Goal: Communication & Community: Answer question/provide support

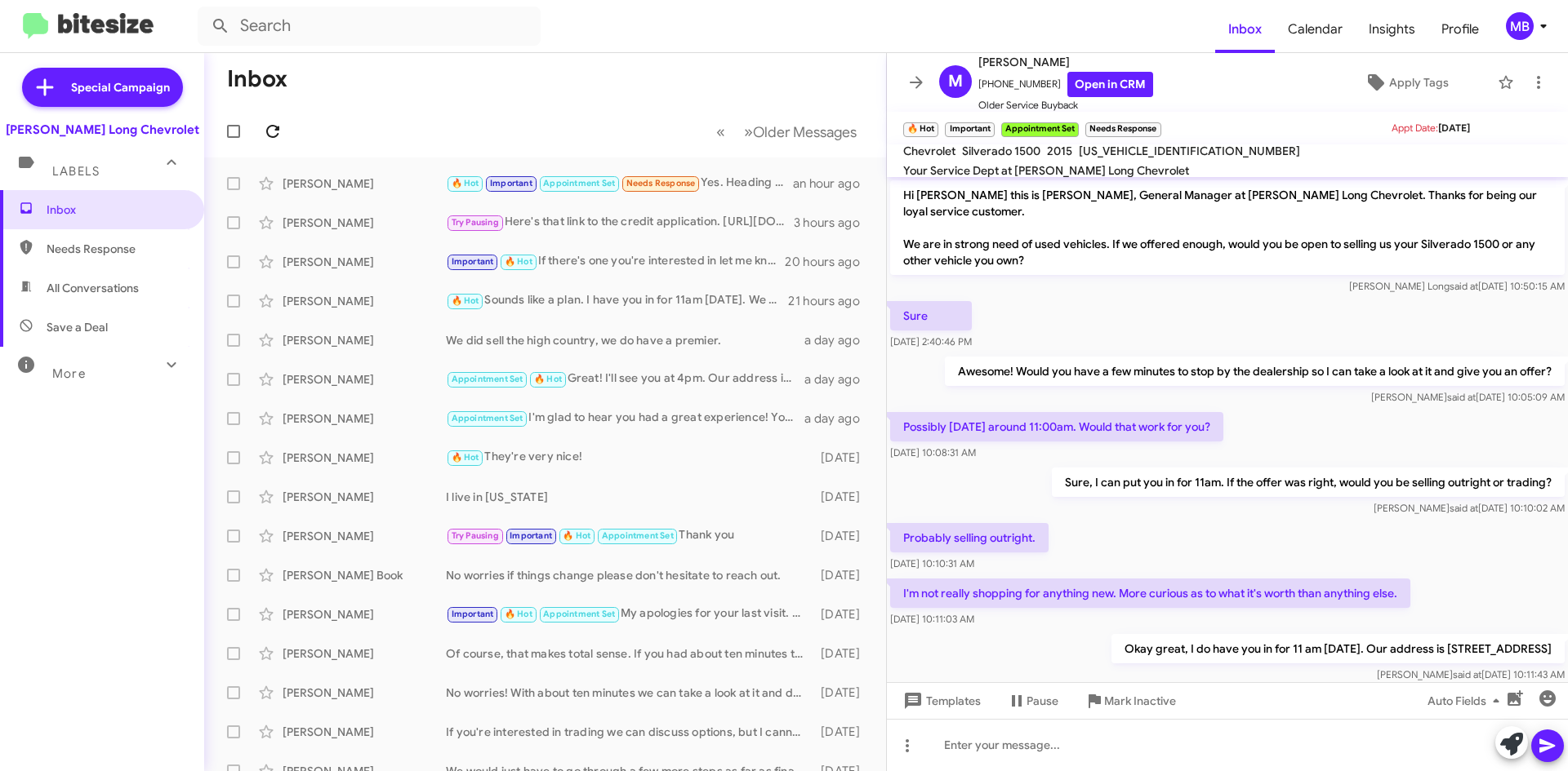
click at [269, 130] on icon at bounding box center [273, 131] width 20 height 20
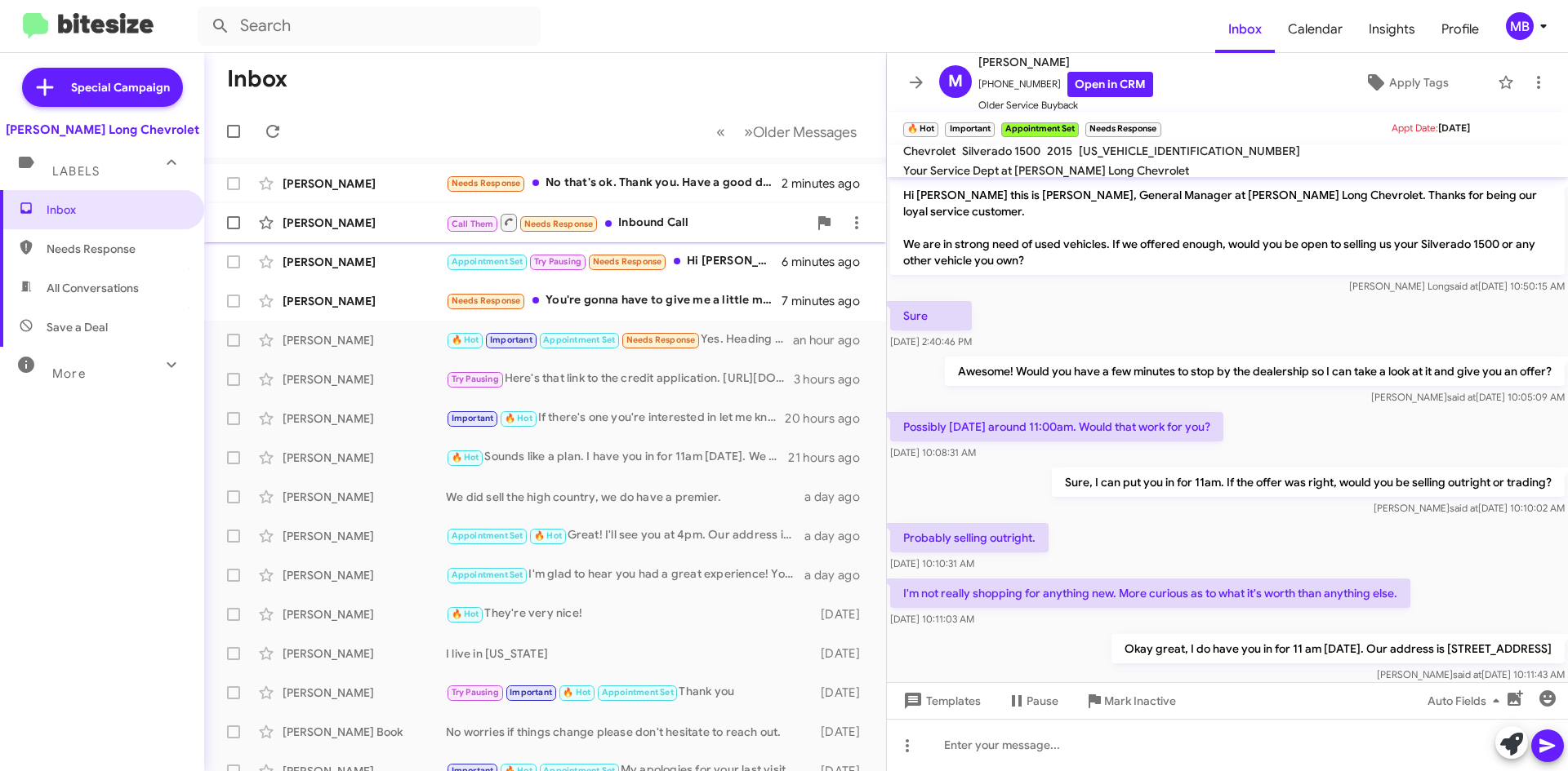
click at [725, 220] on div "Call Them Needs Response Inbound Call" at bounding box center [626, 222] width 362 height 21
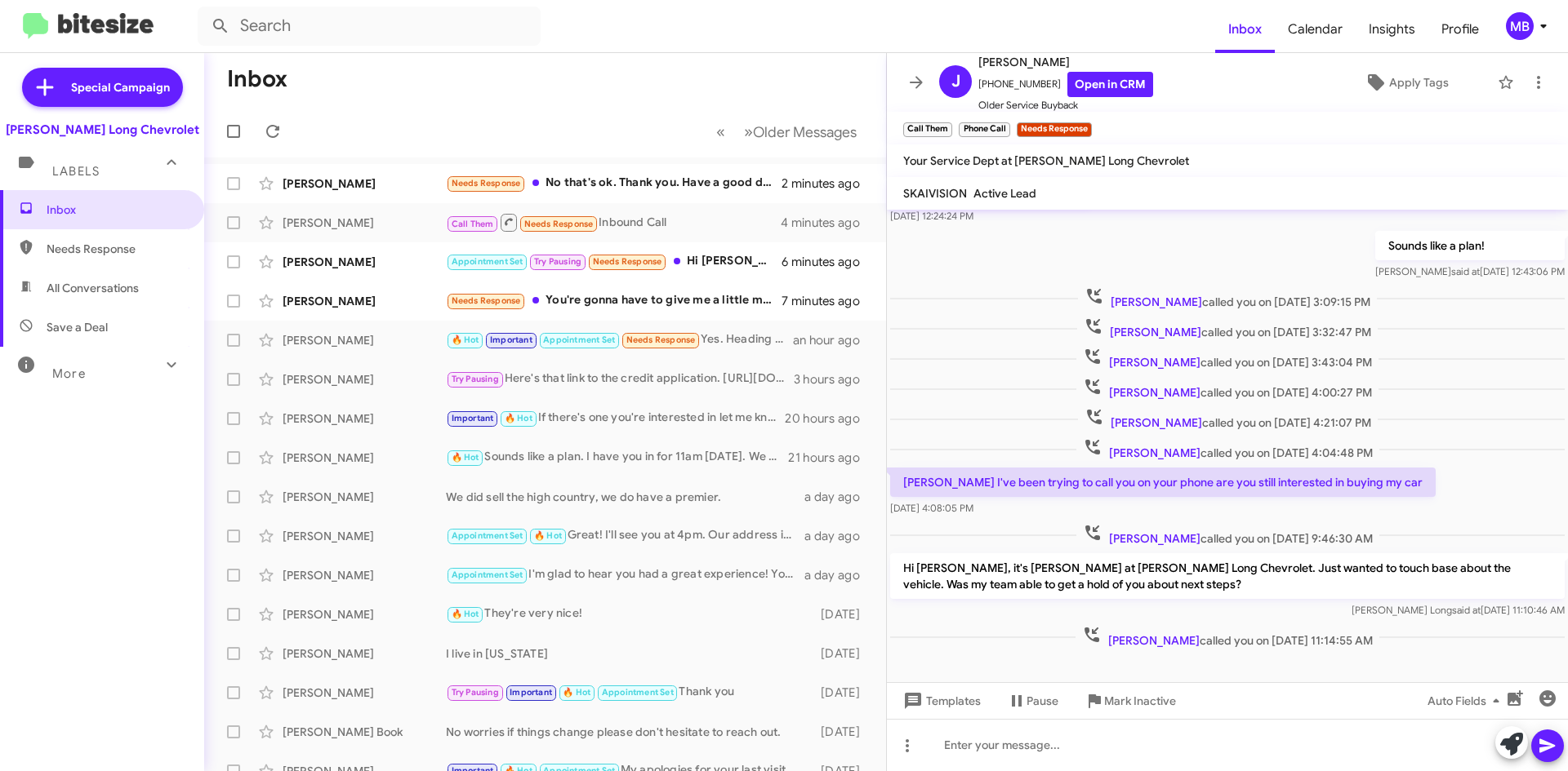
scroll to position [284, 0]
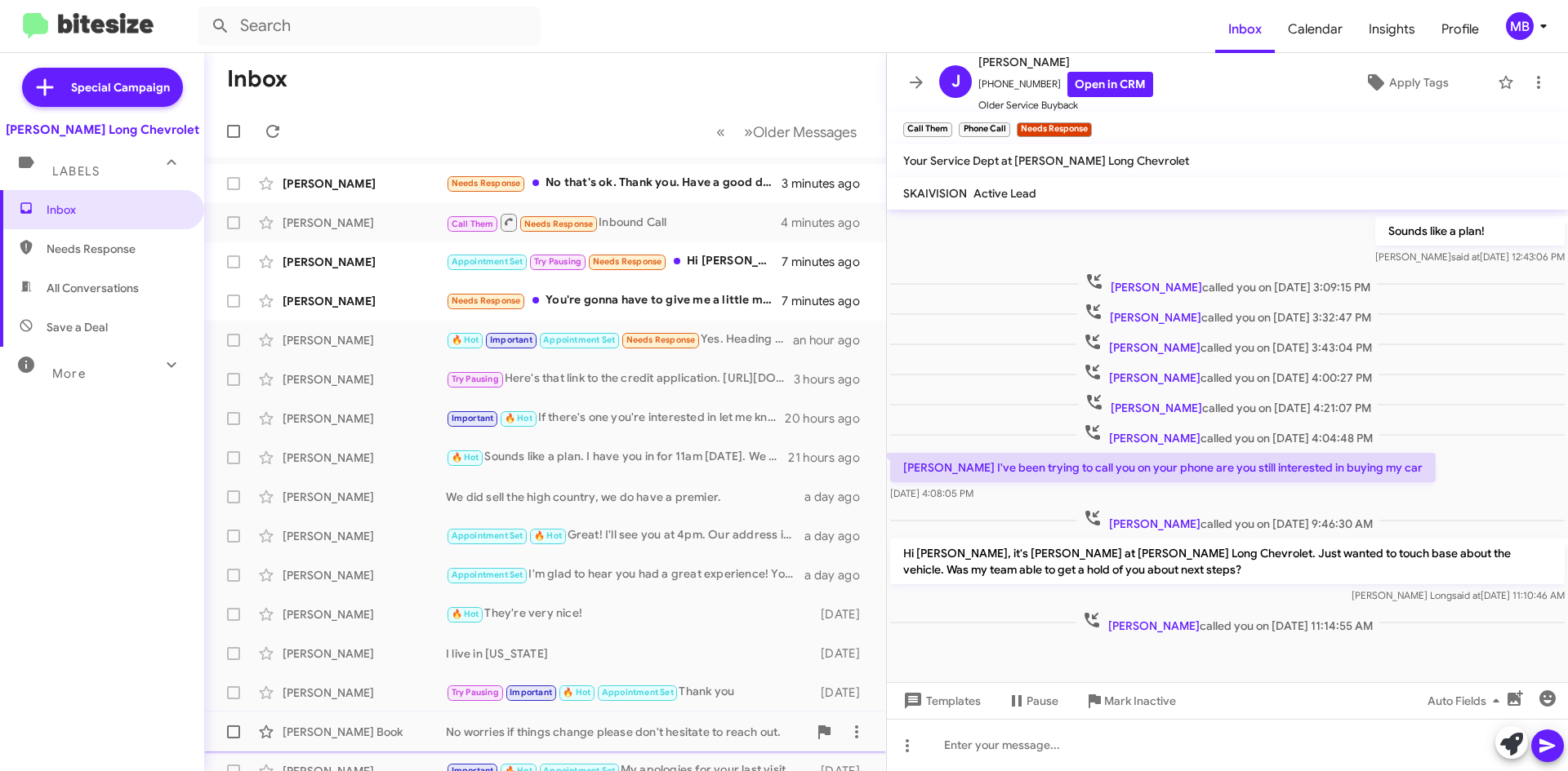
drag, startPoint x: 615, startPoint y: 471, endPoint x: 742, endPoint y: 743, distance: 300.2
drag, startPoint x: 742, startPoint y: 743, endPoint x: 1452, endPoint y: 431, distance: 775.5
click at [1452, 431] on div "[PERSON_NAME] called you on [DATE] 4:04:48 PM" at bounding box center [1227, 434] width 681 height 30
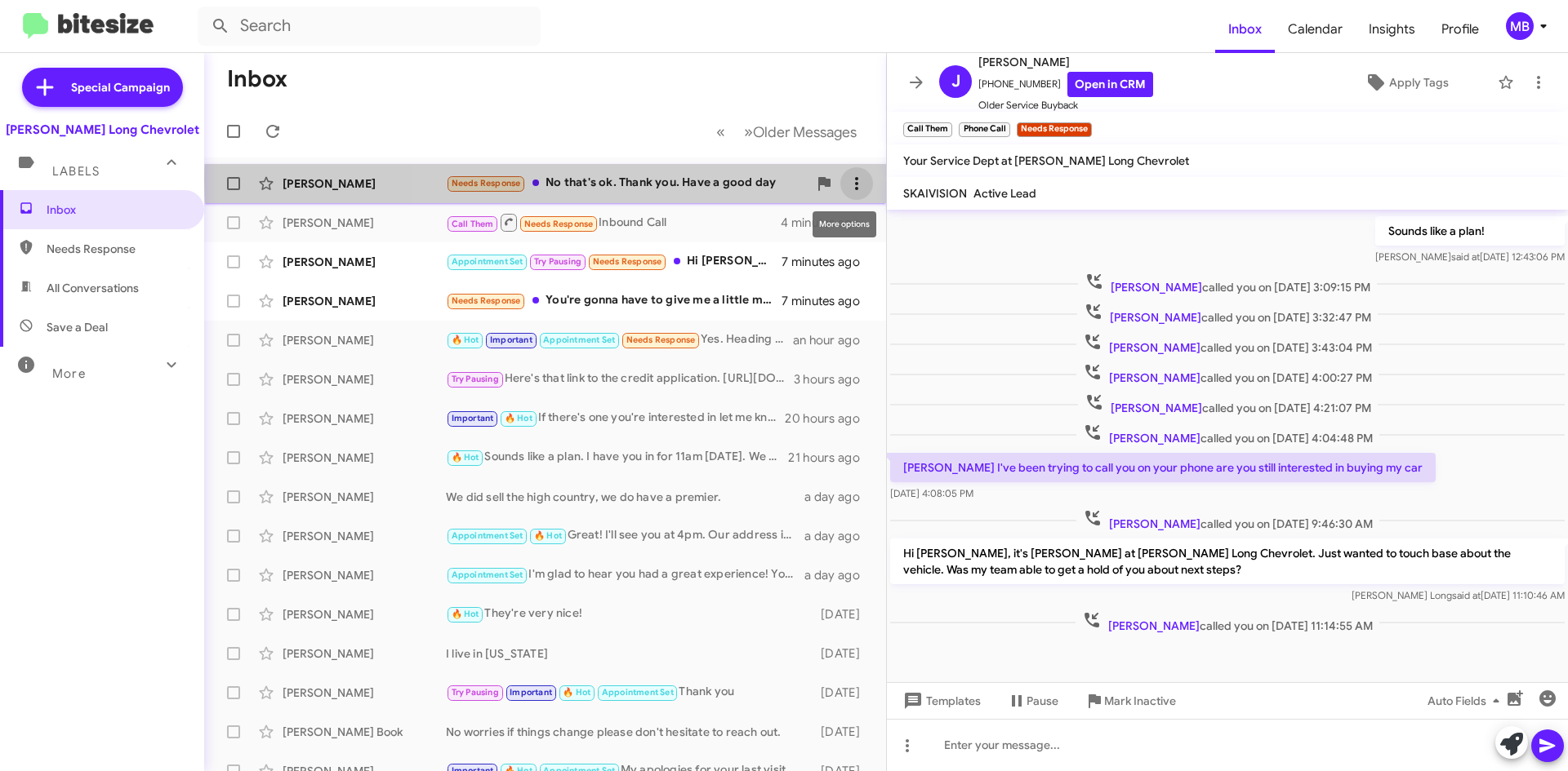
drag, startPoint x: 840, startPoint y: 181, endPoint x: 850, endPoint y: 186, distance: 11.2
click at [850, 186] on icon at bounding box center [856, 184] width 20 height 20
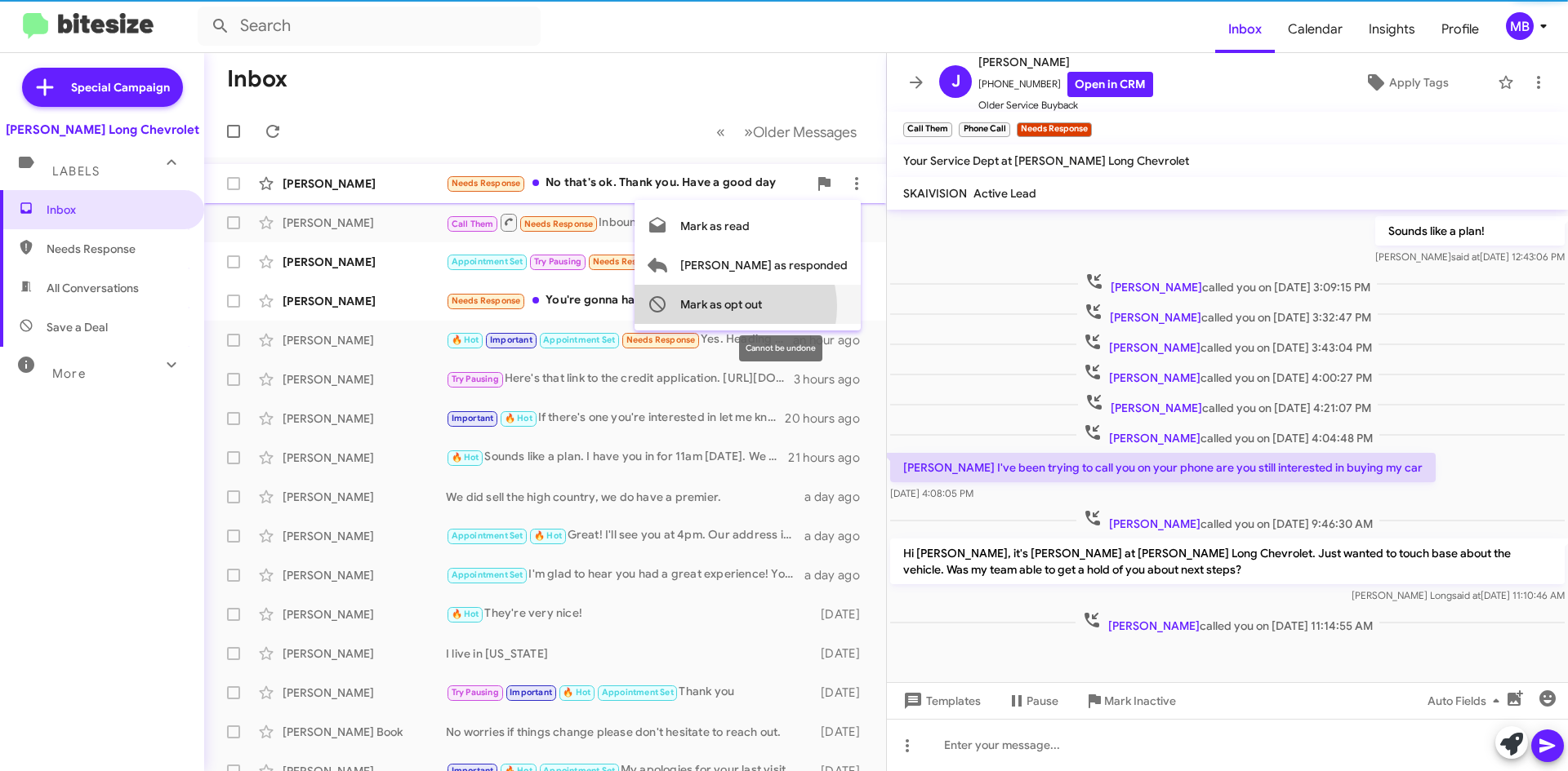
click at [761, 307] on span "Mark as opt out" at bounding box center [720, 304] width 81 height 39
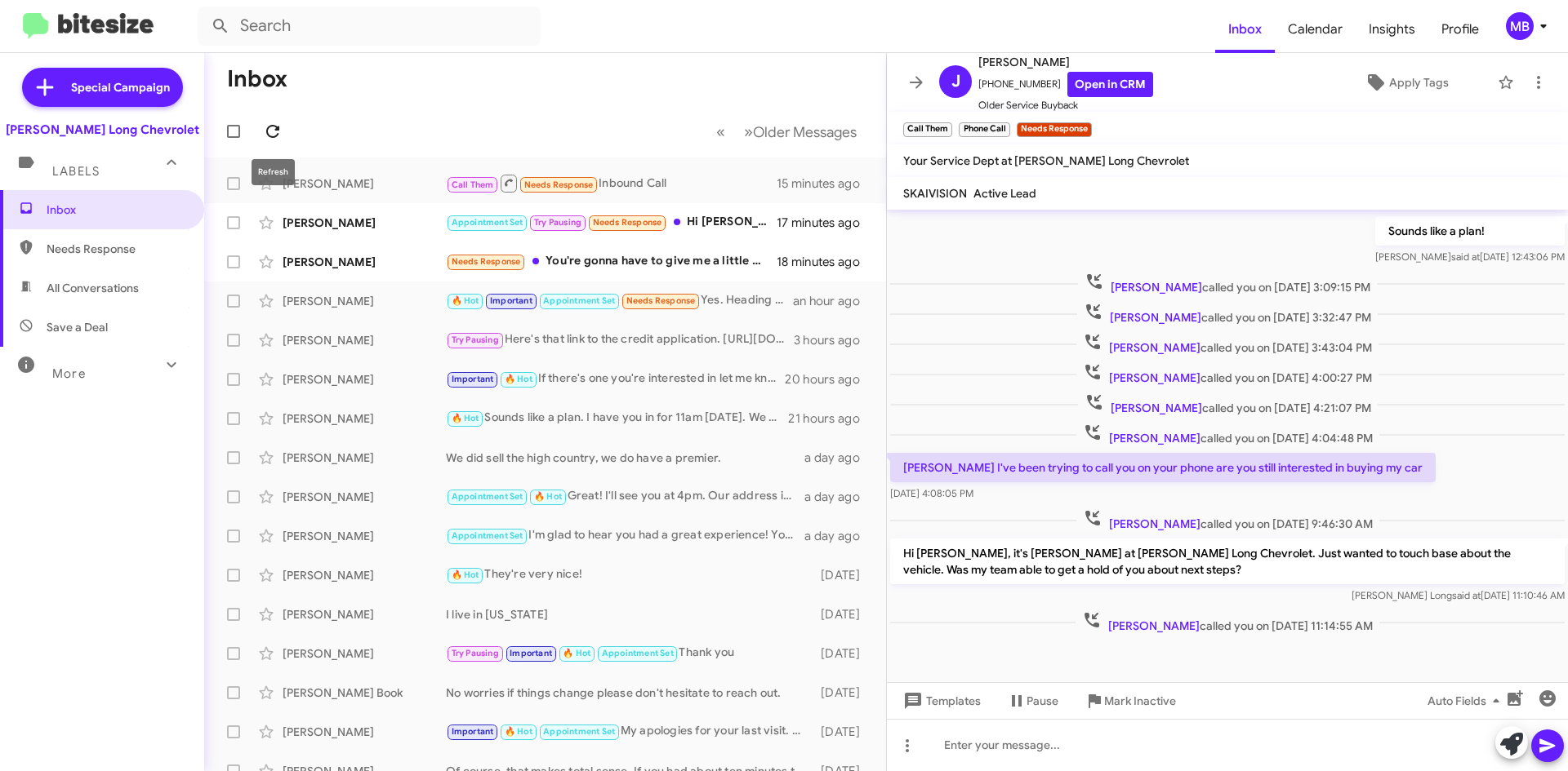
click at [279, 127] on icon at bounding box center [272, 131] width 13 height 13
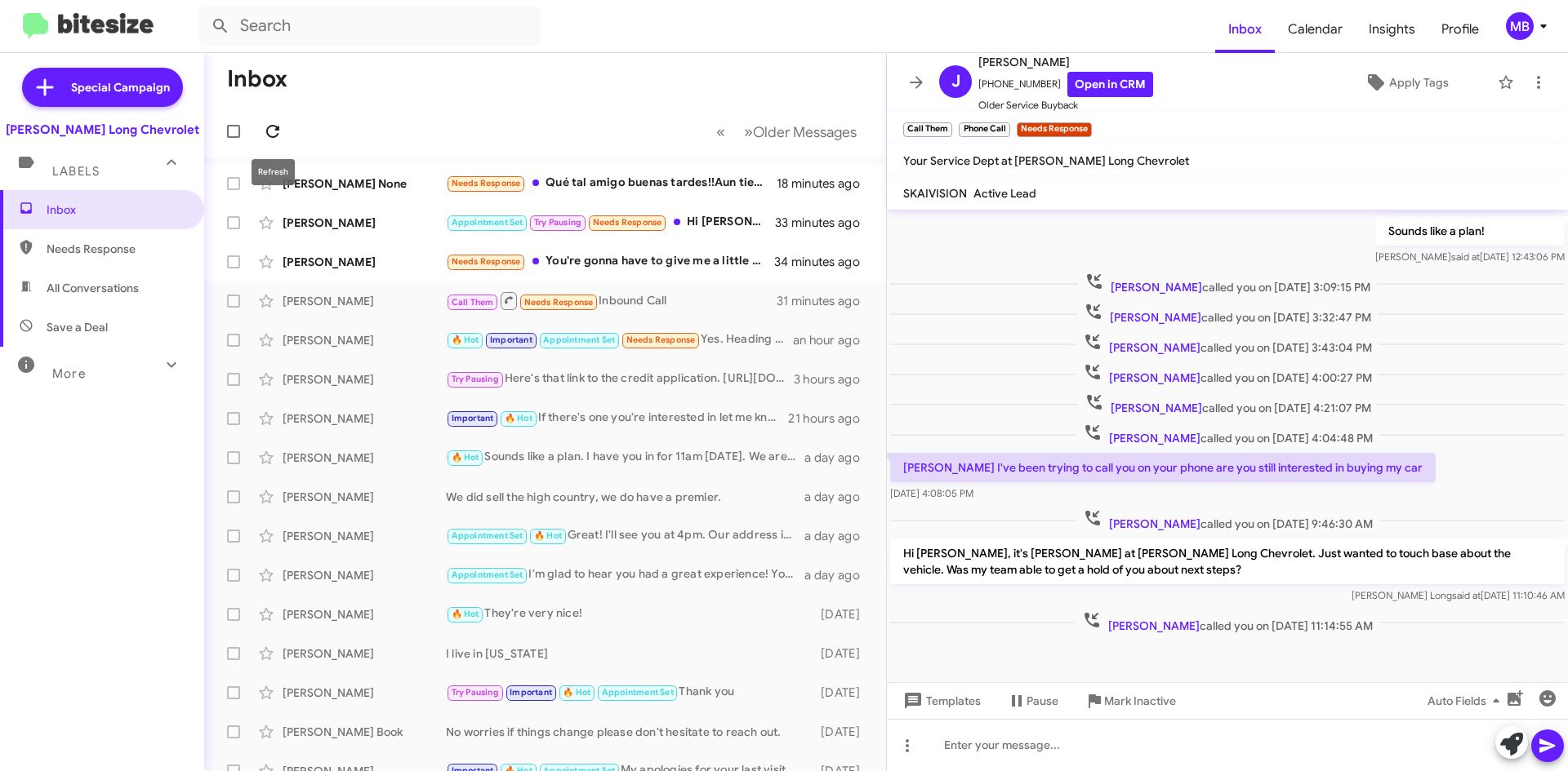
click at [277, 131] on icon at bounding box center [273, 131] width 20 height 20
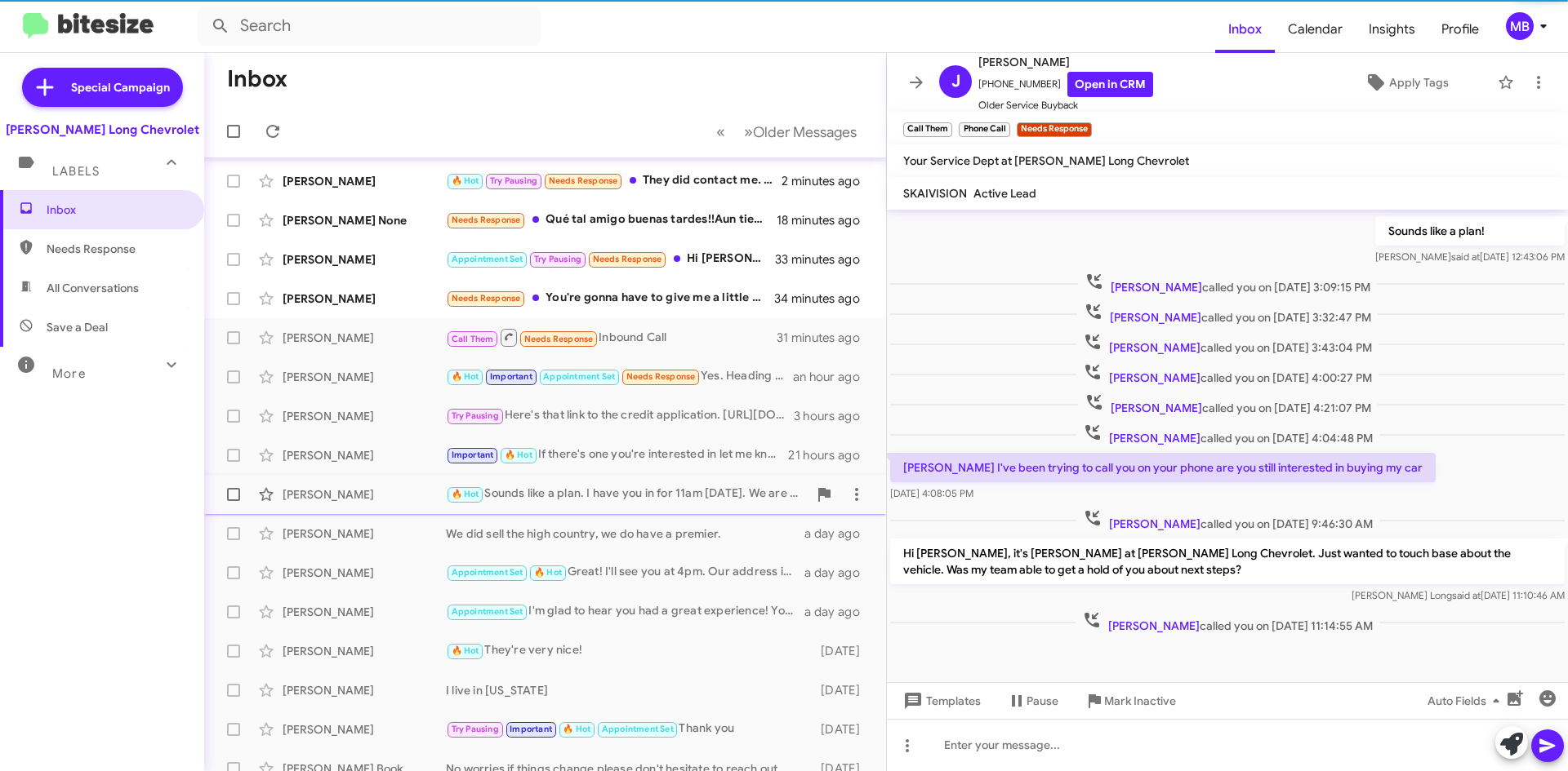
scroll to position [0, 0]
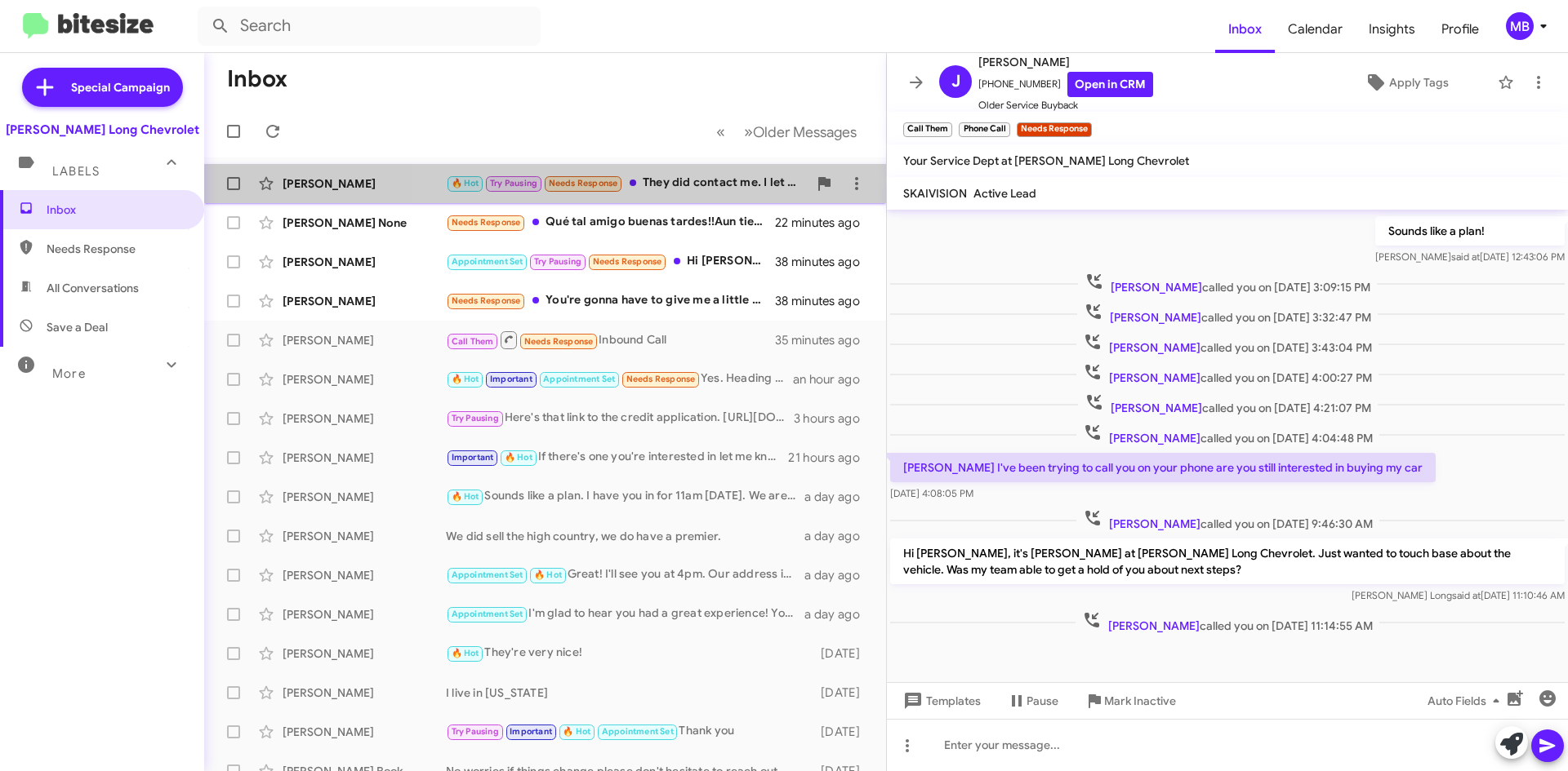
click at [734, 195] on div "[PERSON_NAME] 🔥 Hot Try Pausing Needs Response They did contact me. I let them …" at bounding box center [545, 183] width 656 height 32
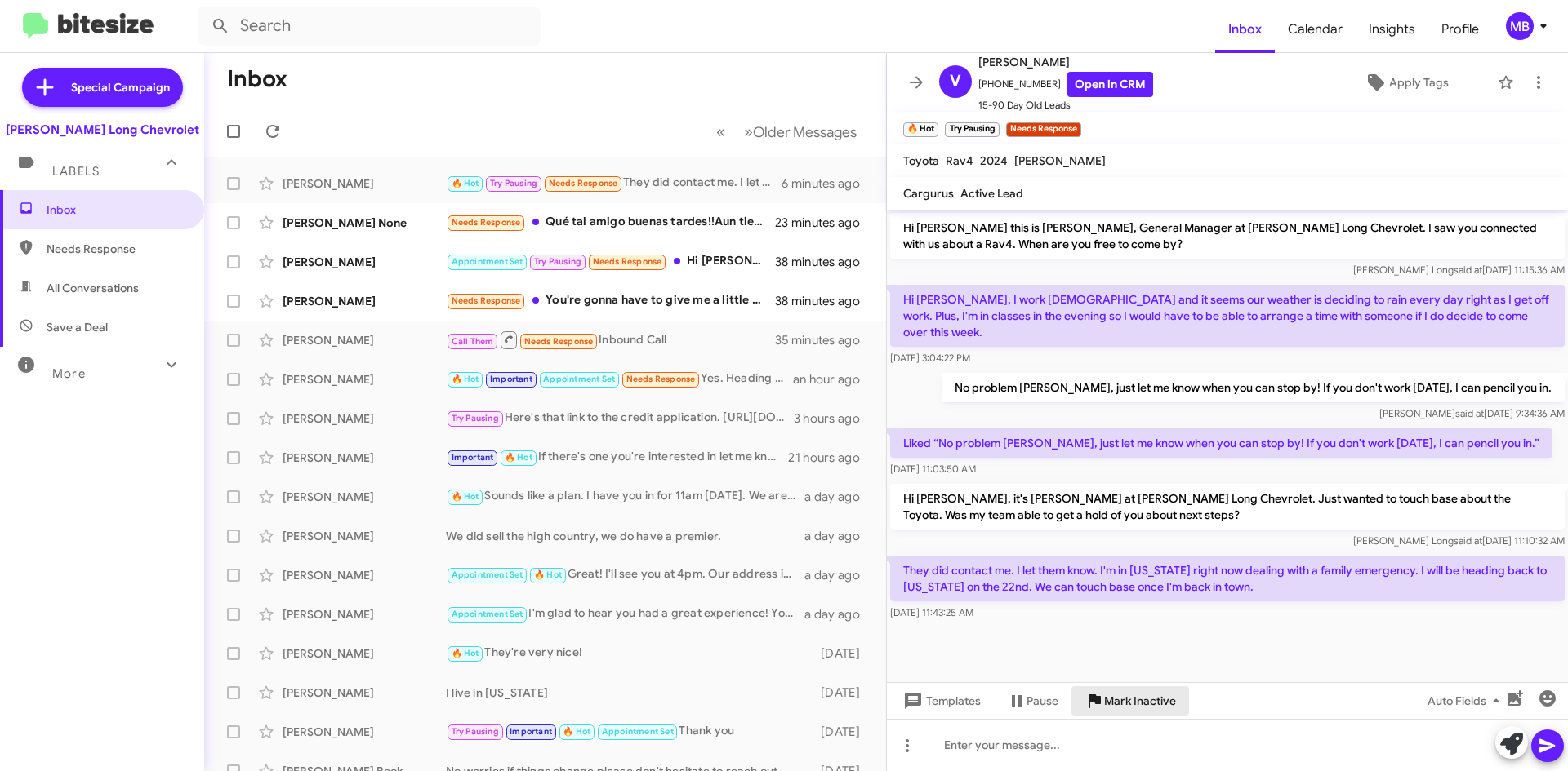
click at [1151, 709] on span "Mark Inactive" at bounding box center [1139, 702] width 71 height 29
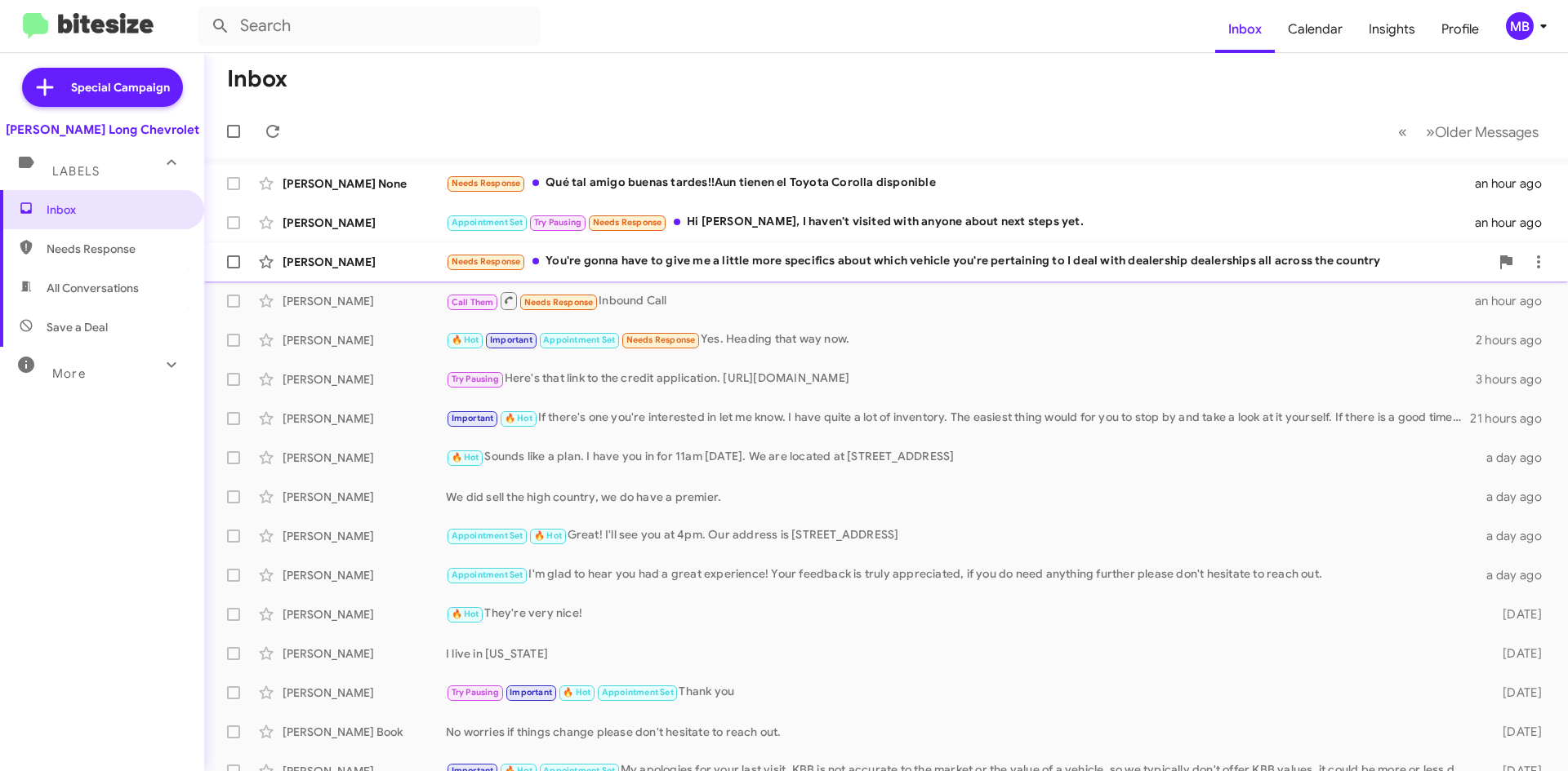
click at [1063, 271] on div "Needs Response You're gonna have to give me a little more specifics about which…" at bounding box center [967, 261] width 1043 height 19
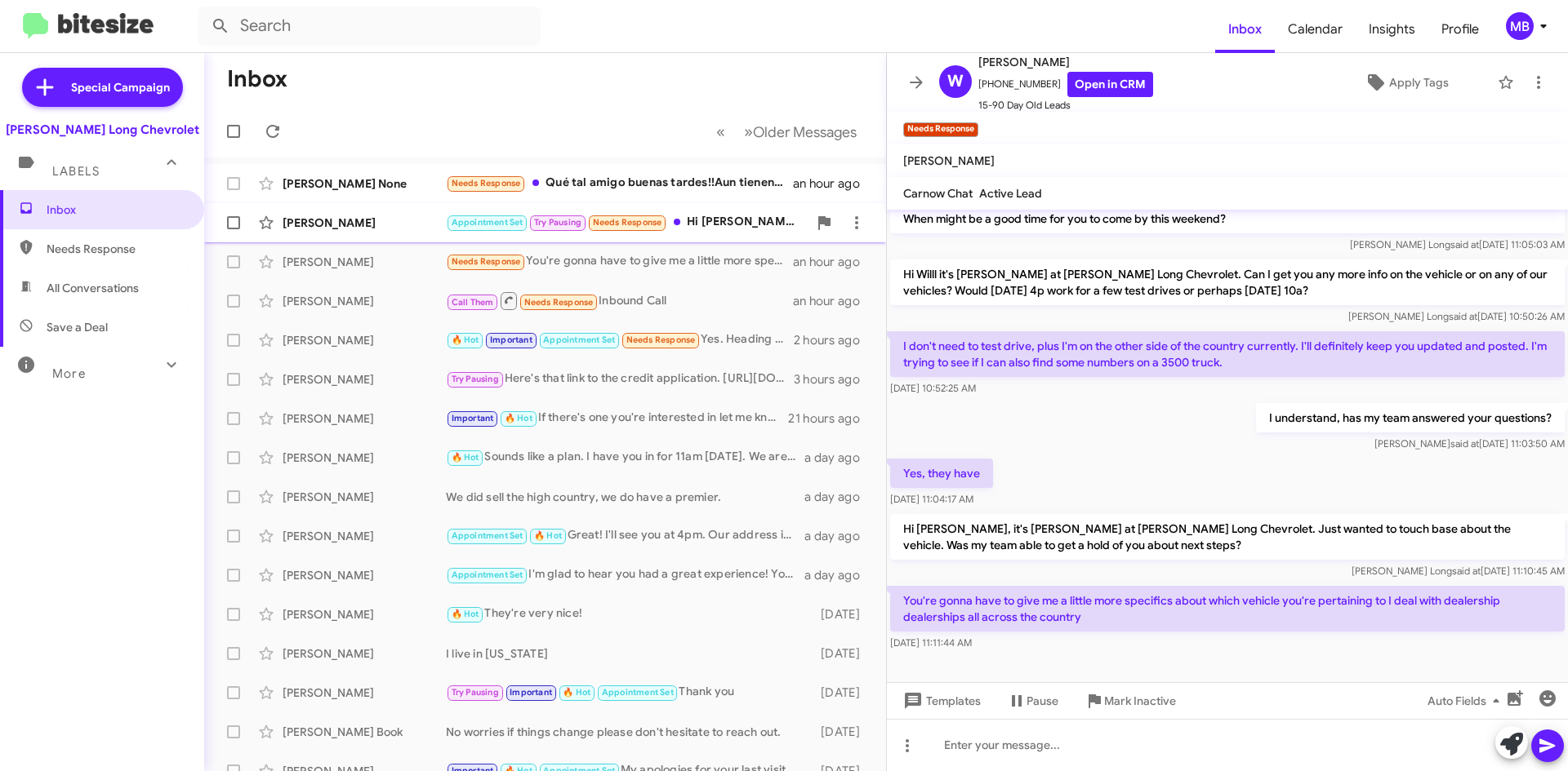
scroll to position [124, 0]
click at [847, 268] on icon at bounding box center [856, 262] width 20 height 20
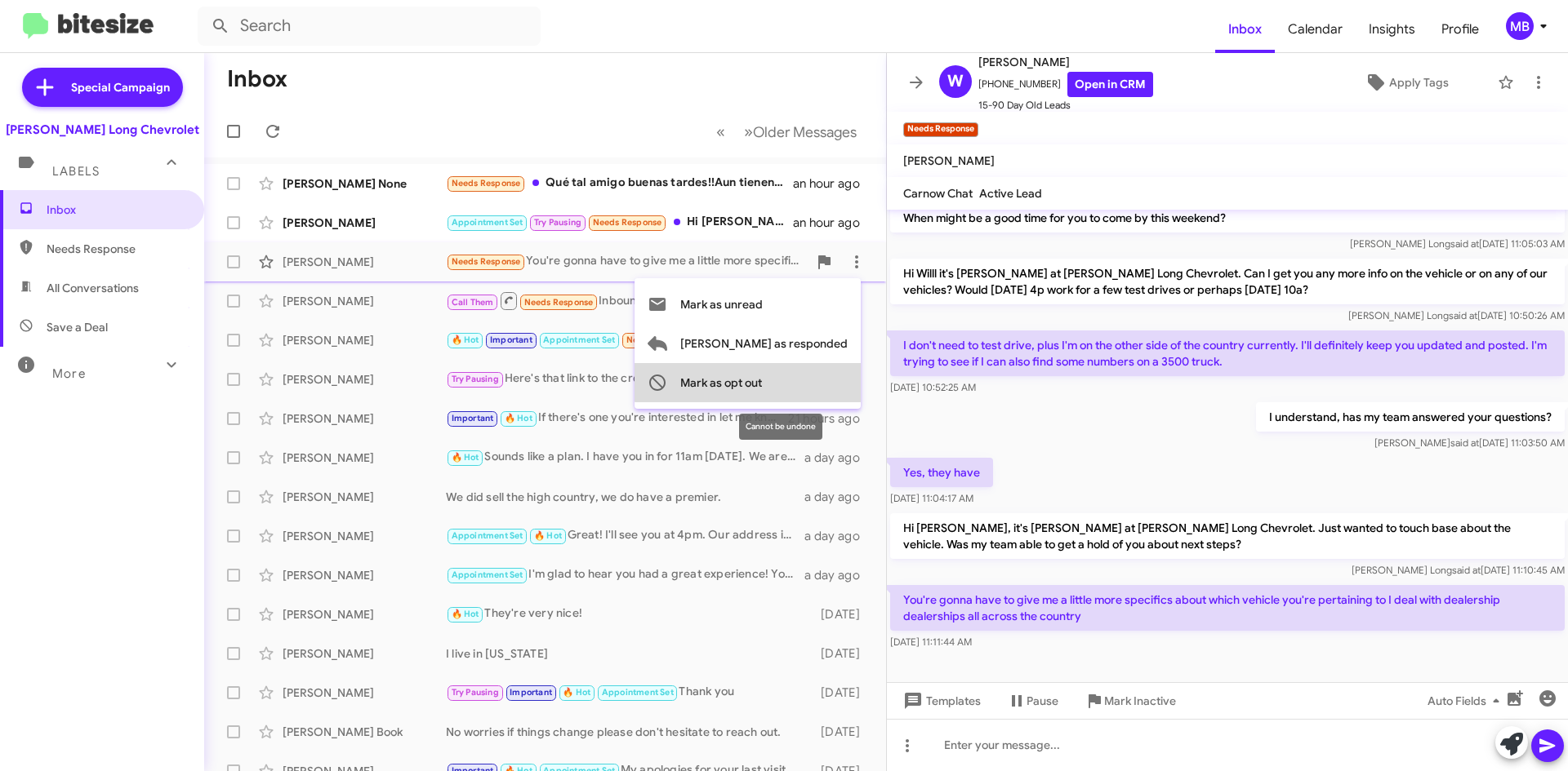
drag, startPoint x: 819, startPoint y: 374, endPoint x: 825, endPoint y: 367, distance: 9.2
click at [761, 374] on span "Mark as opt out" at bounding box center [720, 383] width 81 height 39
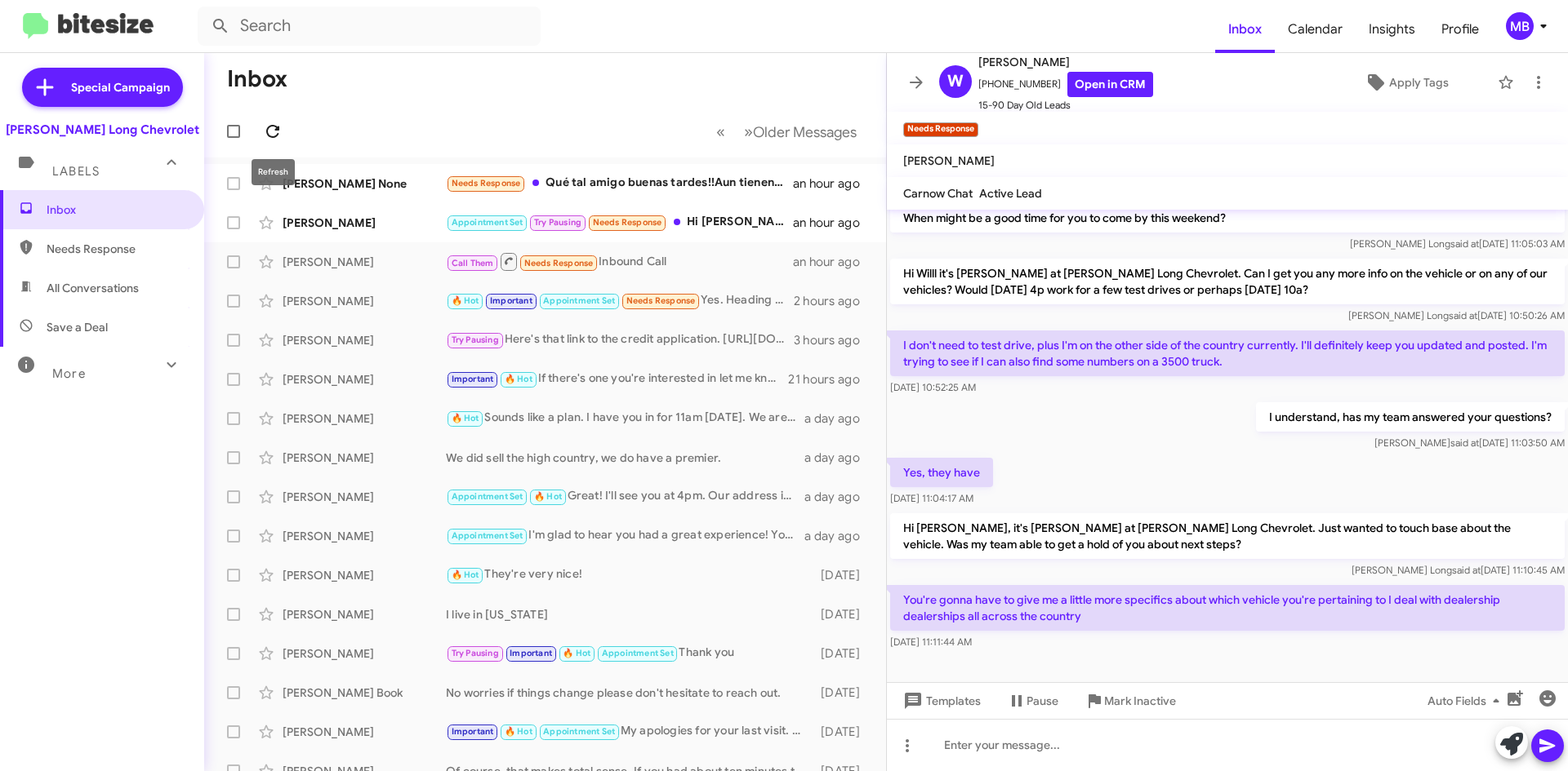
click at [266, 130] on icon at bounding box center [273, 131] width 20 height 20
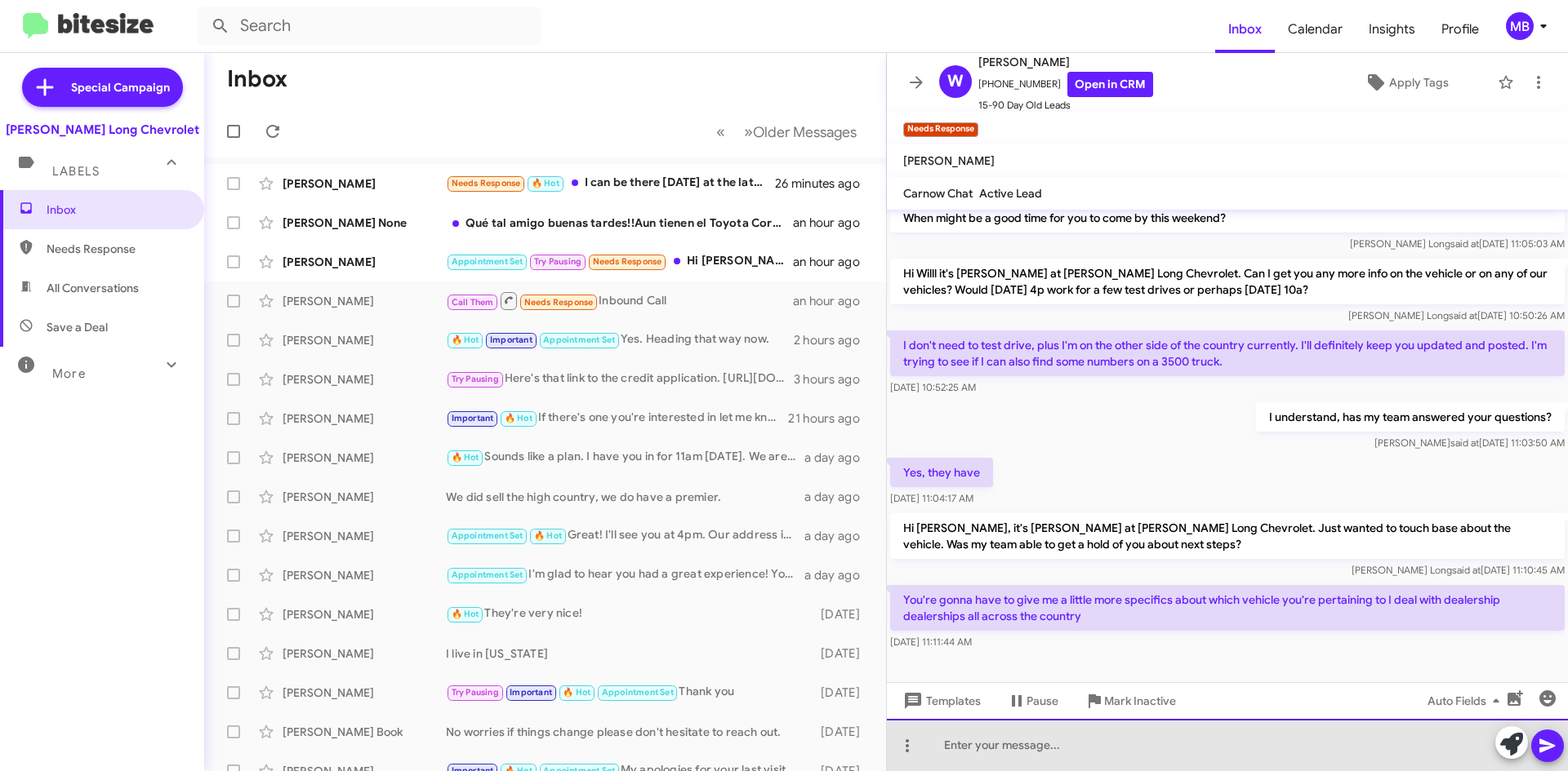
click at [1157, 739] on div at bounding box center [1227, 745] width 681 height 52
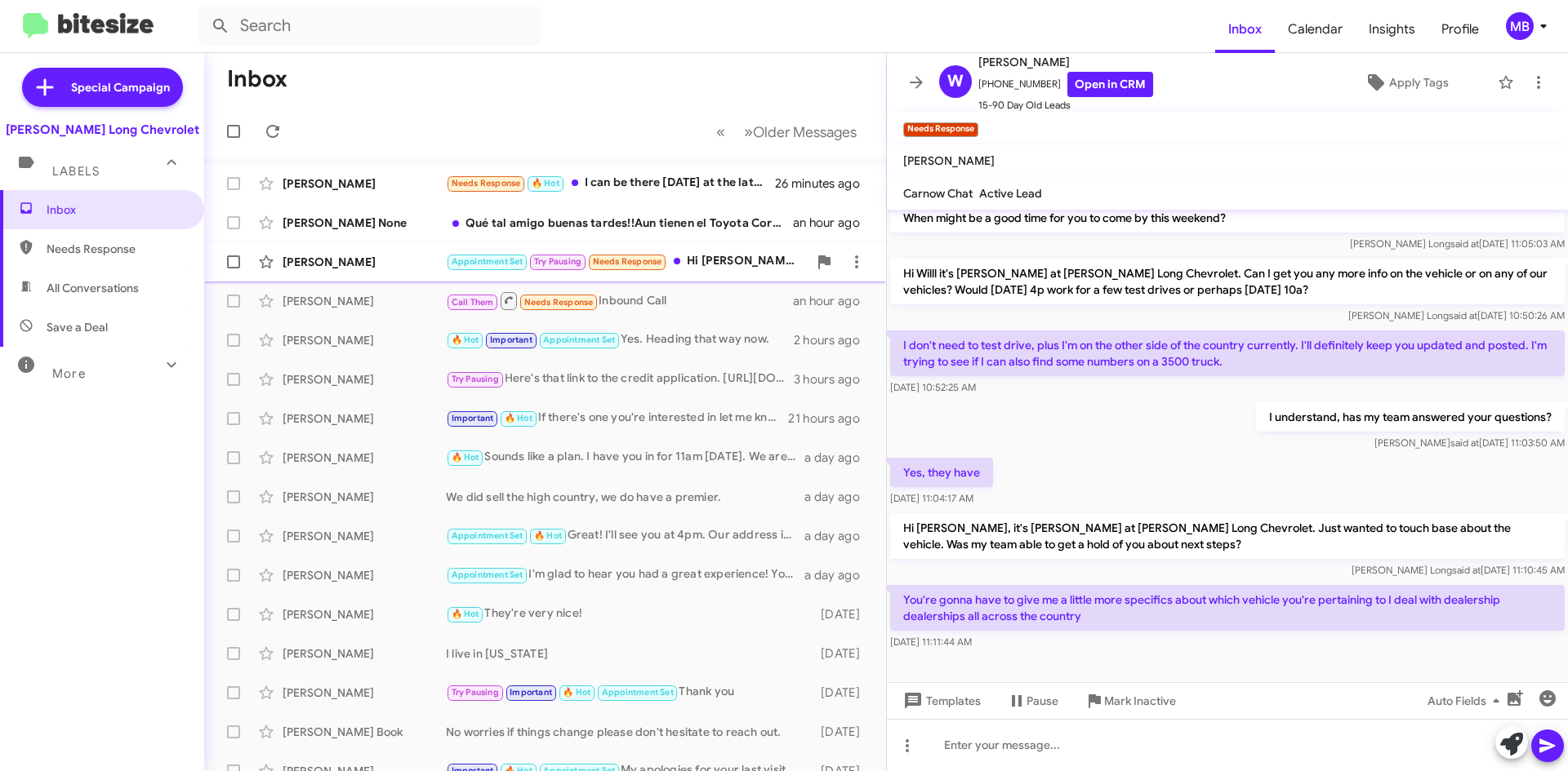
click at [721, 251] on div "[PERSON_NAME] Appointment Set Try Pausing Needs Response Hi [PERSON_NAME], I ha…" at bounding box center [545, 261] width 656 height 32
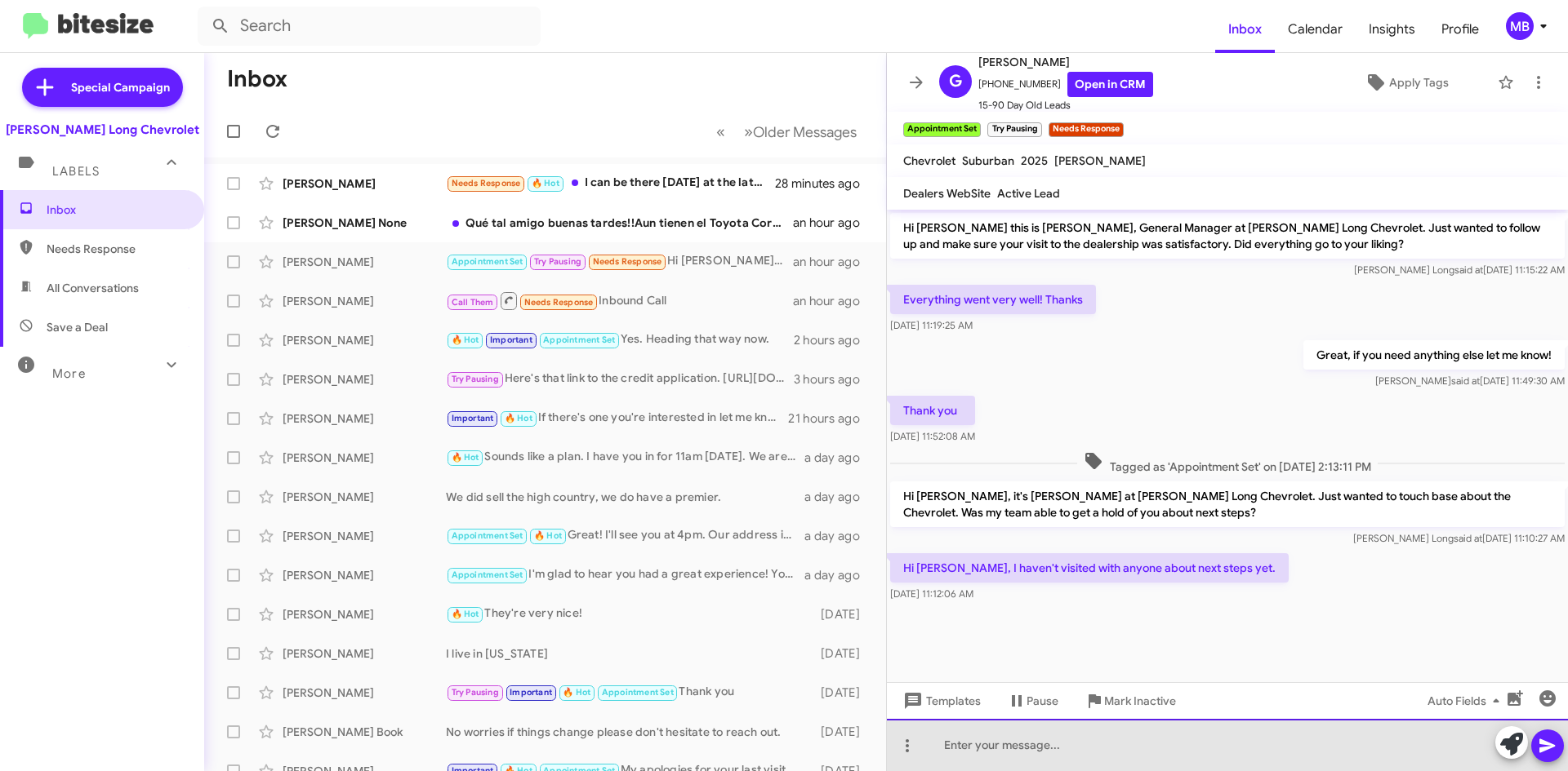
click at [1158, 755] on div at bounding box center [1227, 745] width 681 height 52
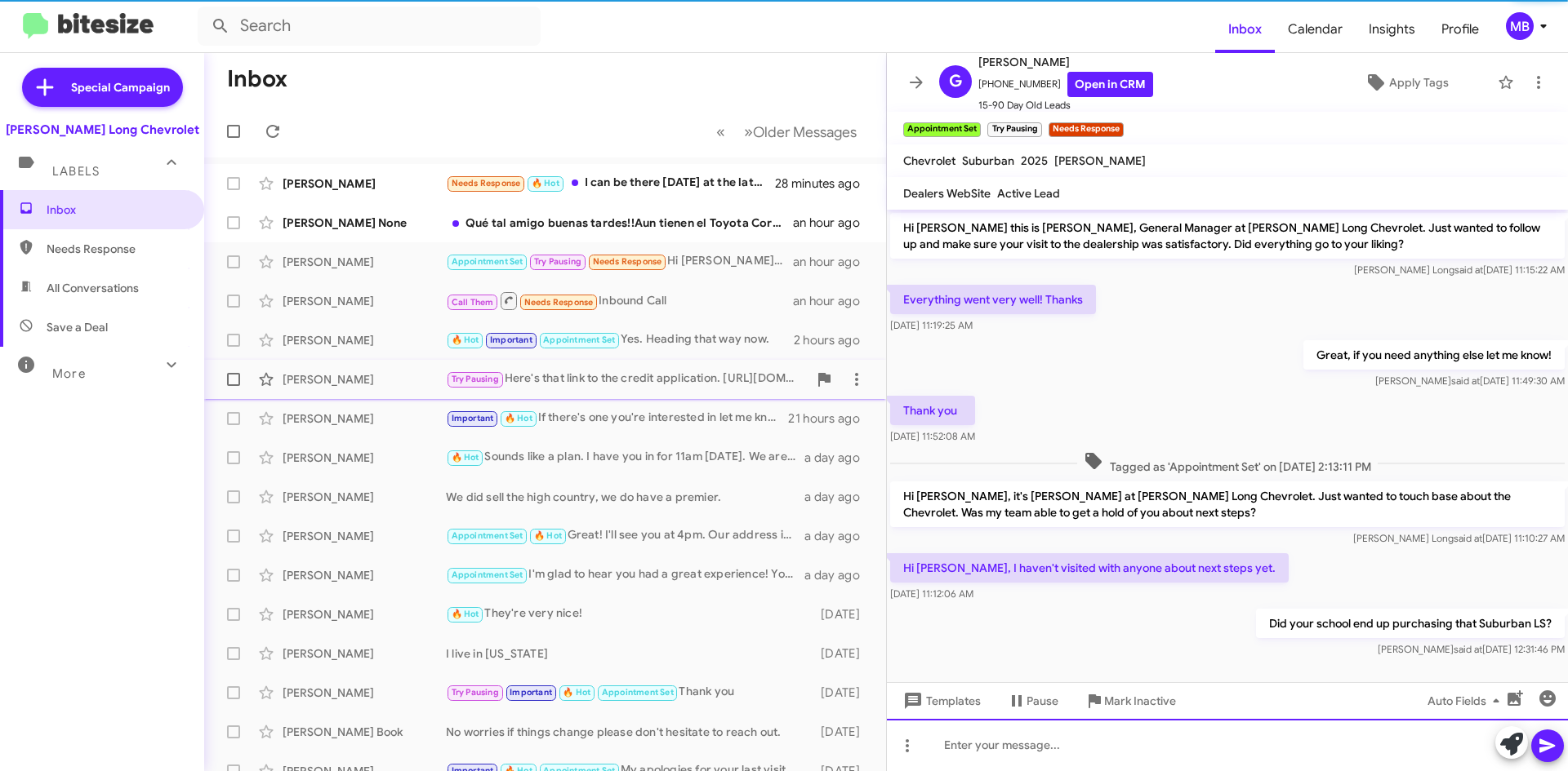
scroll to position [12, 0]
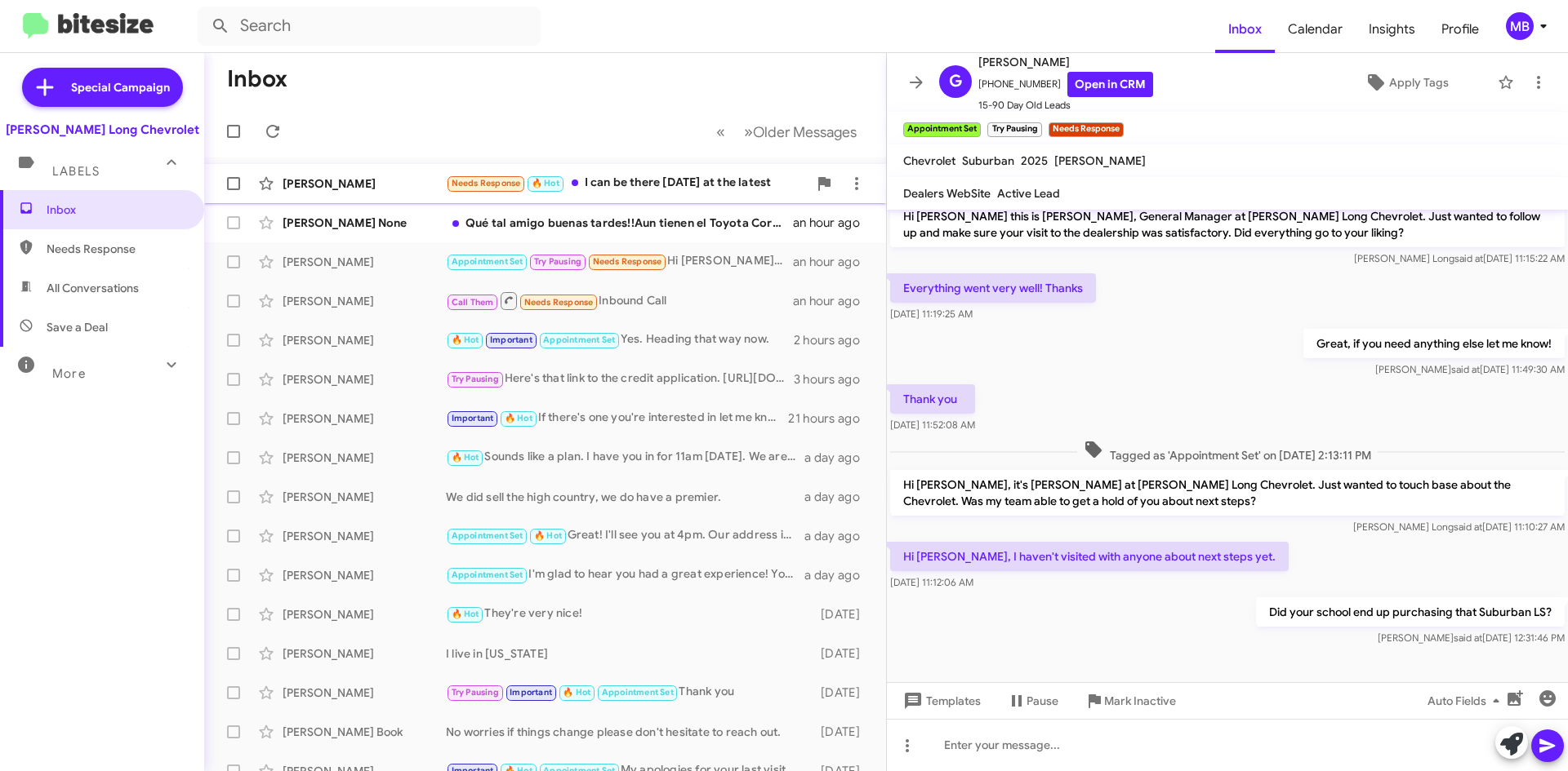
click at [692, 184] on div "Needs Response 🔥 Hot I can be there [DATE] at the latest" at bounding box center [626, 183] width 362 height 19
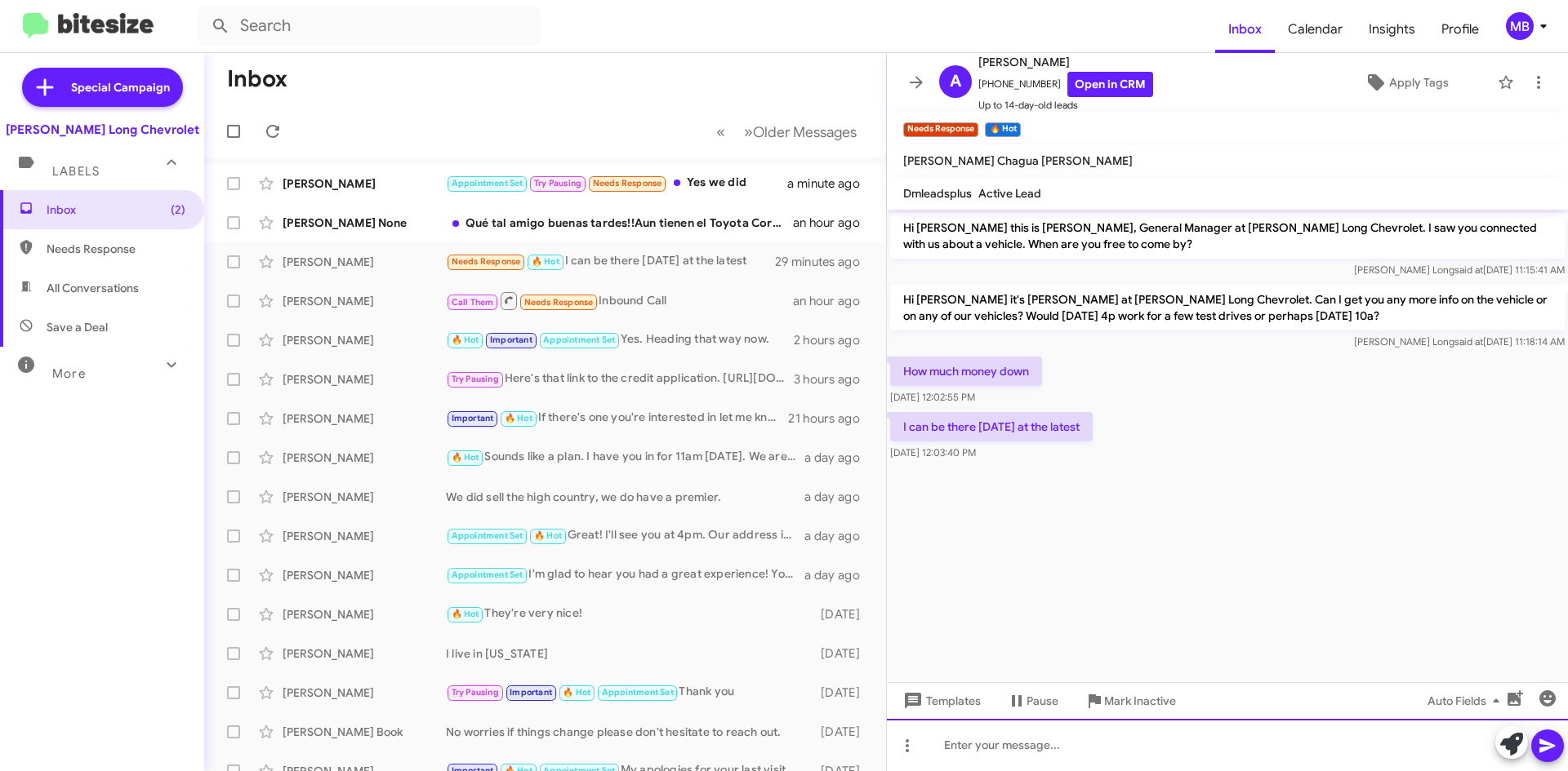
click at [1118, 749] on div at bounding box center [1227, 745] width 681 height 52
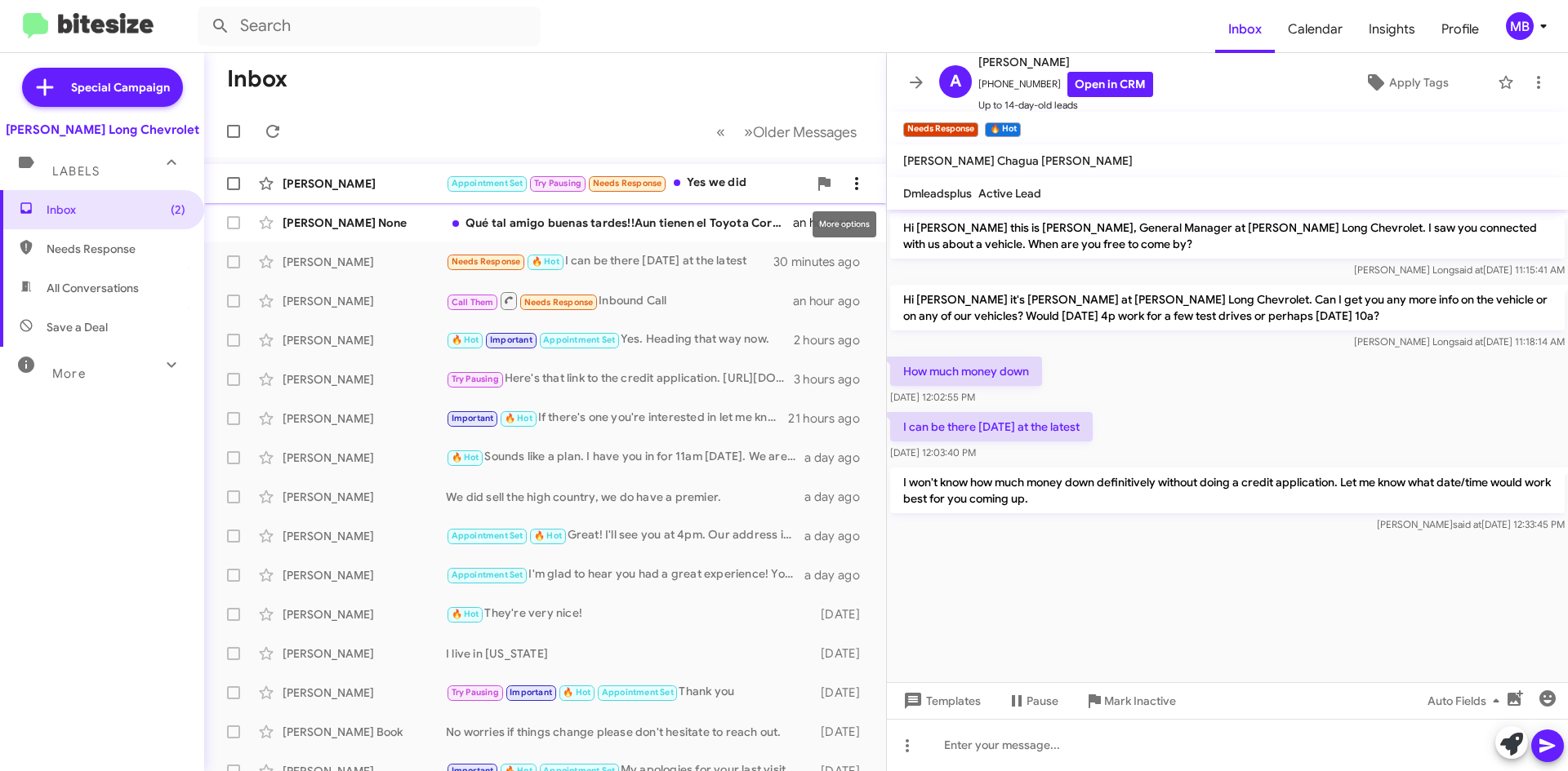
click at [847, 184] on icon at bounding box center [856, 184] width 20 height 20
click at [747, 177] on div at bounding box center [784, 386] width 1568 height 771
drag, startPoint x: 754, startPoint y: 190, endPoint x: 765, endPoint y: 190, distance: 11.0
click at [753, 192] on div "Appointment Set Try Pausing Needs Response Yes we did" at bounding box center [626, 183] width 362 height 19
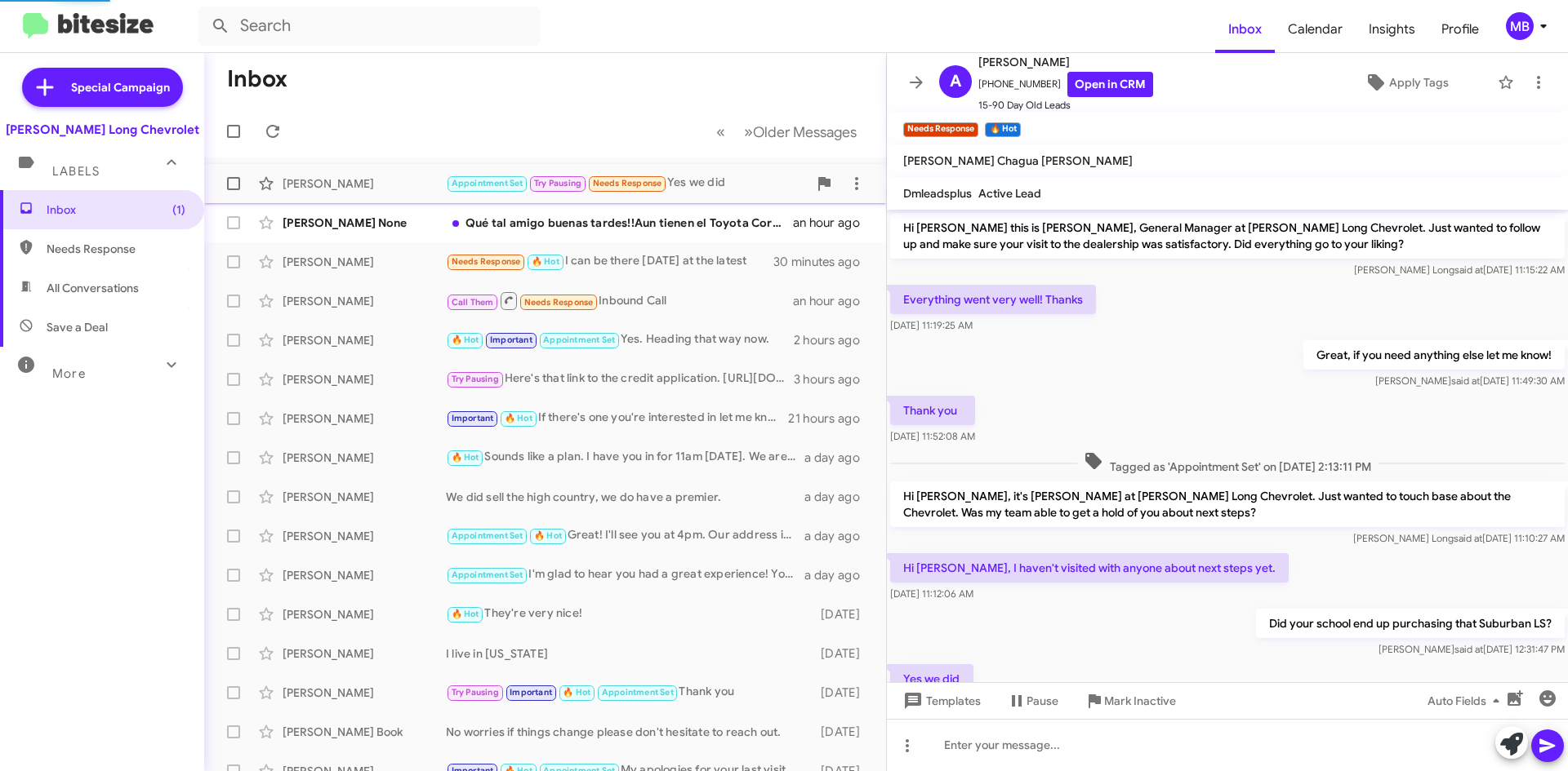
scroll to position [71, 0]
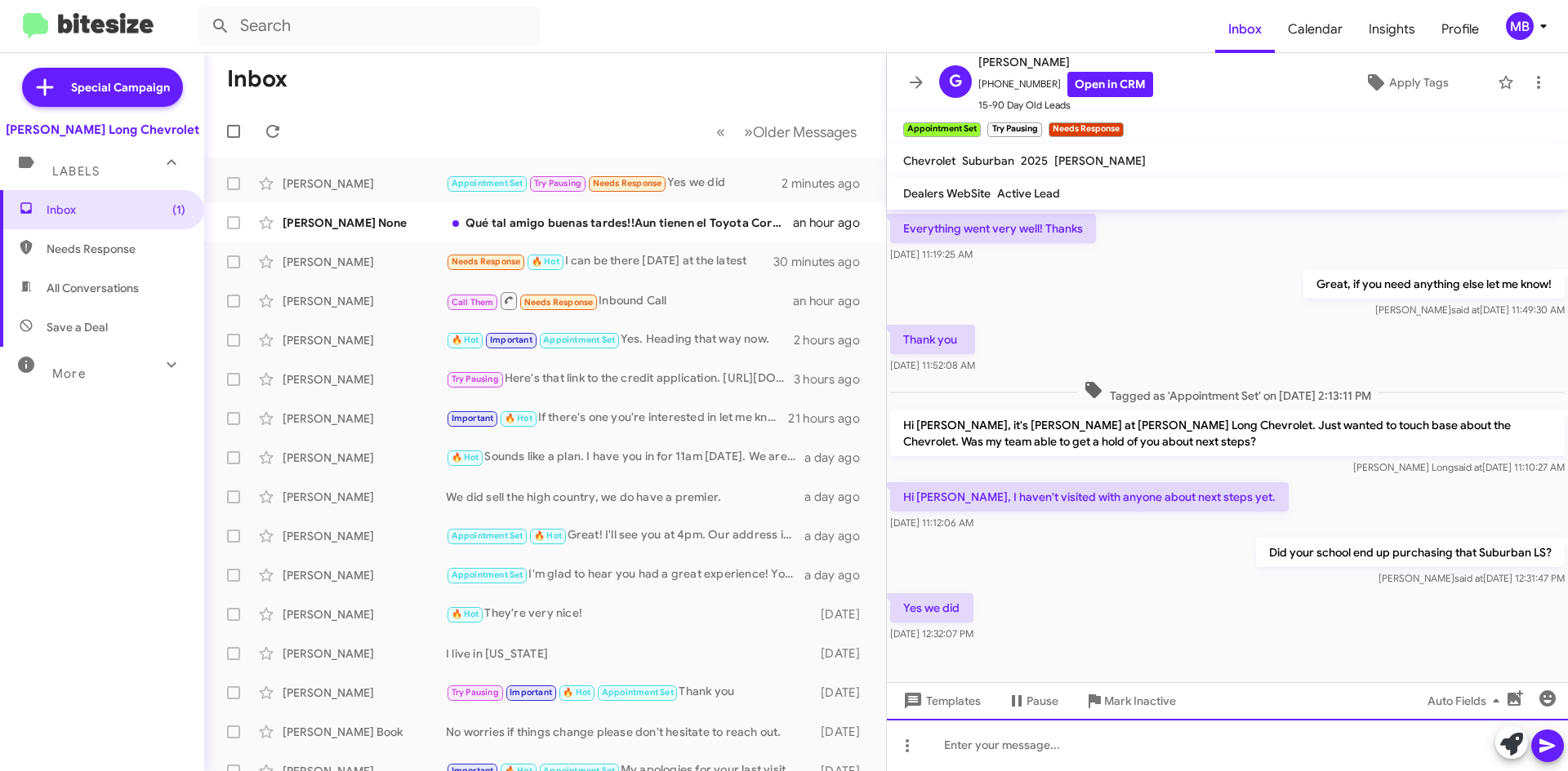
click at [1073, 750] on div at bounding box center [1227, 745] width 681 height 52
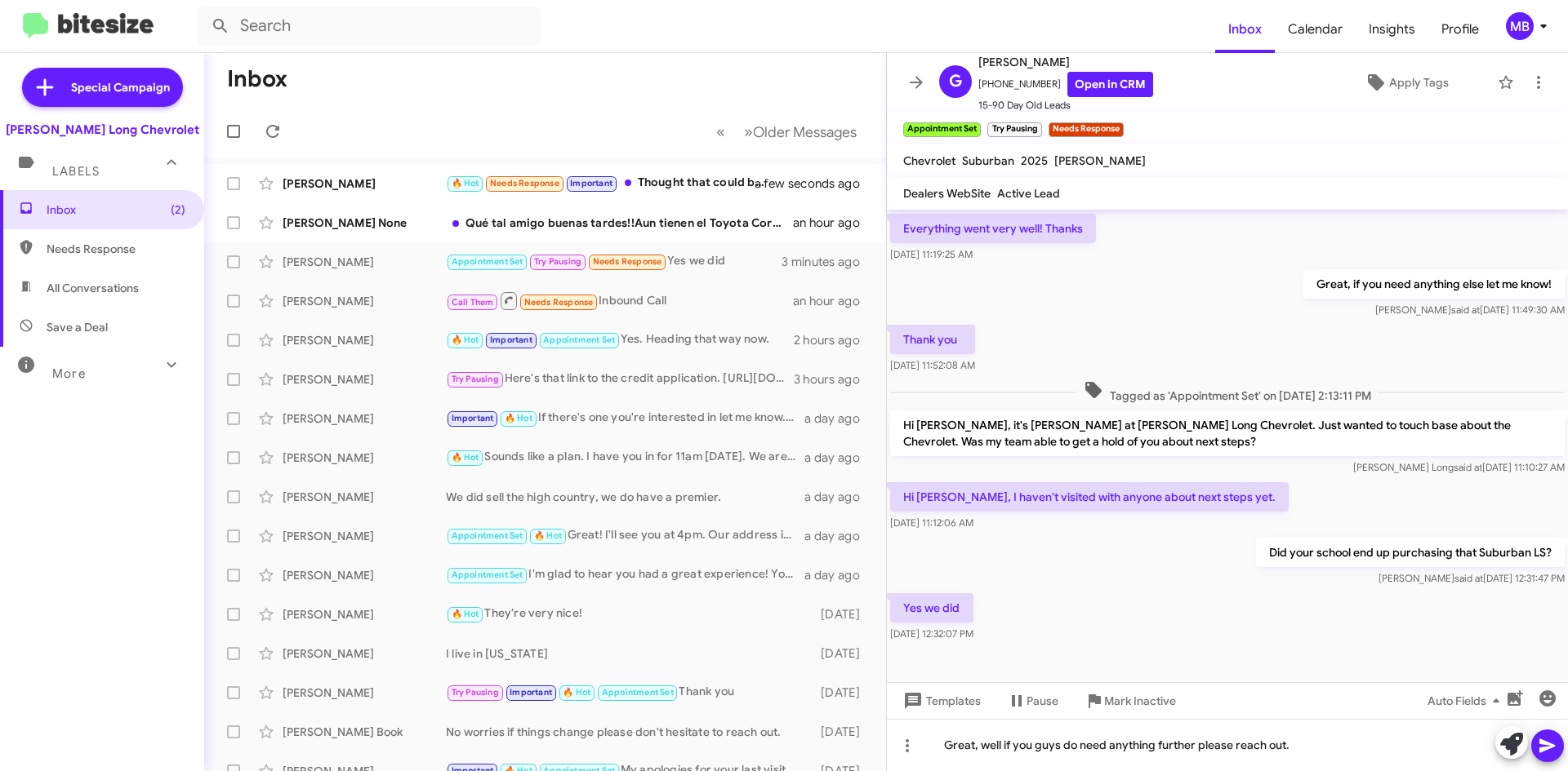
click at [1548, 741] on icon at bounding box center [1547, 746] width 20 height 20
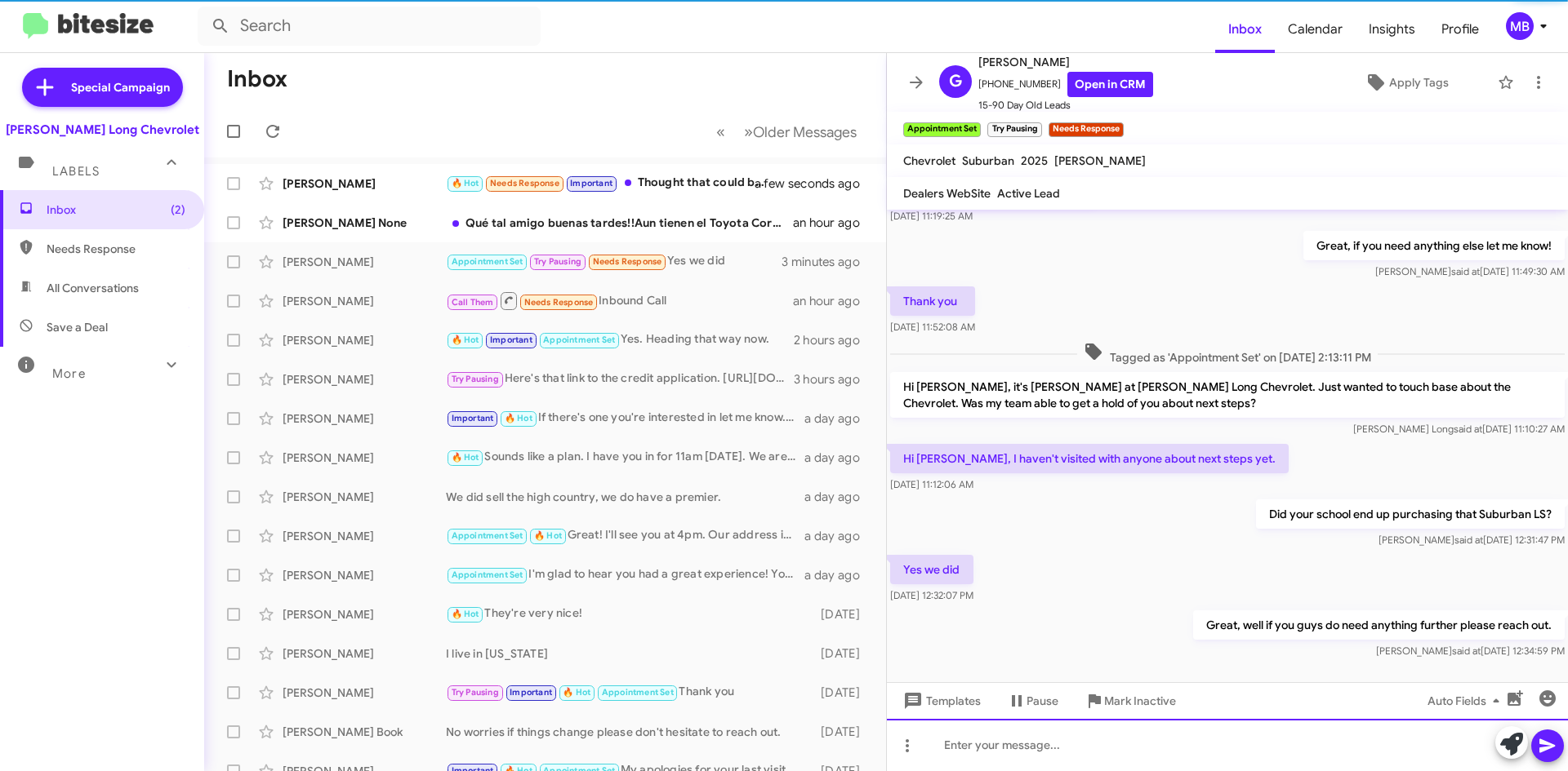
scroll to position [130, 0]
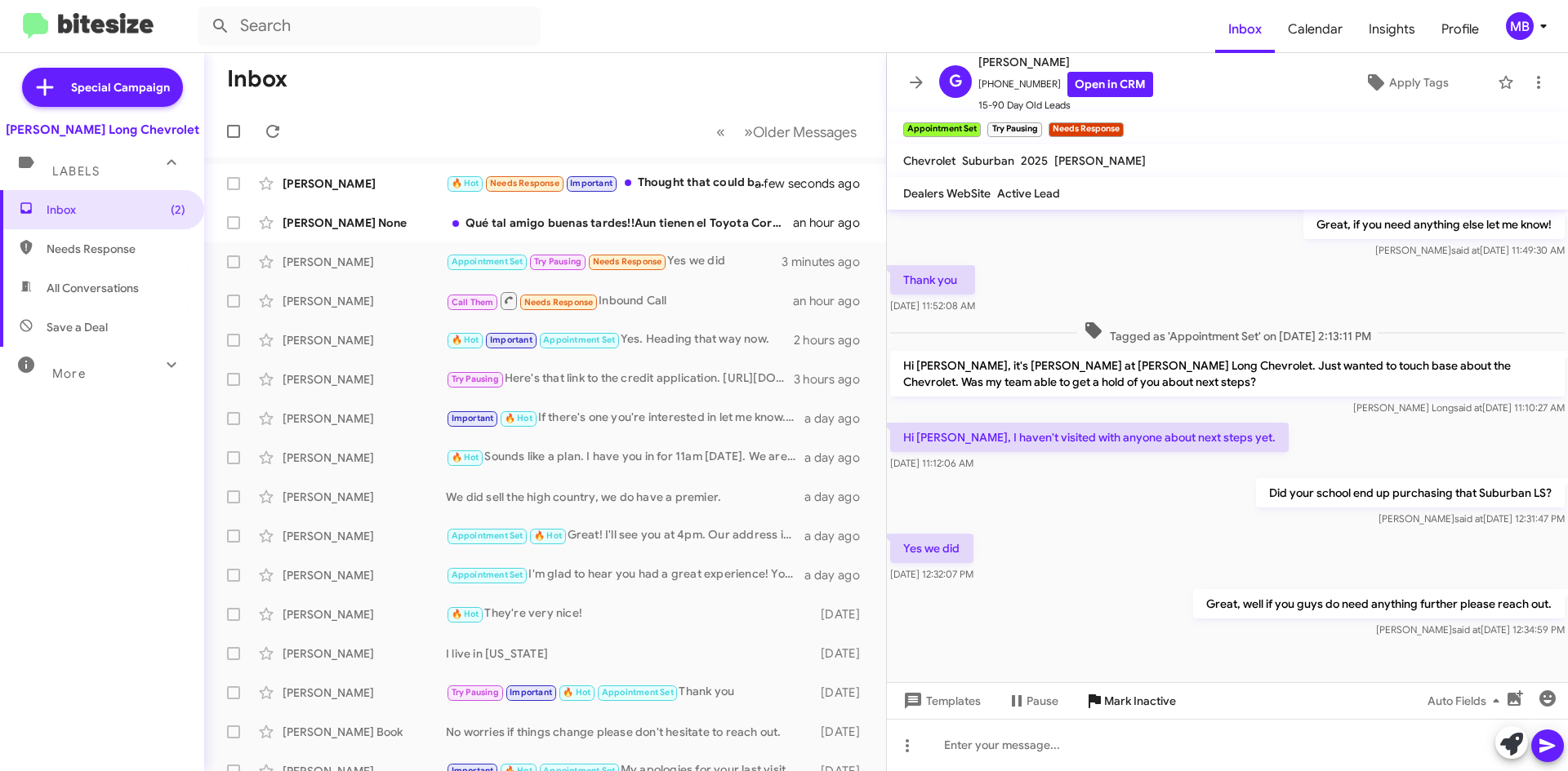
click at [1122, 706] on span "Mark Inactive" at bounding box center [1139, 702] width 71 height 29
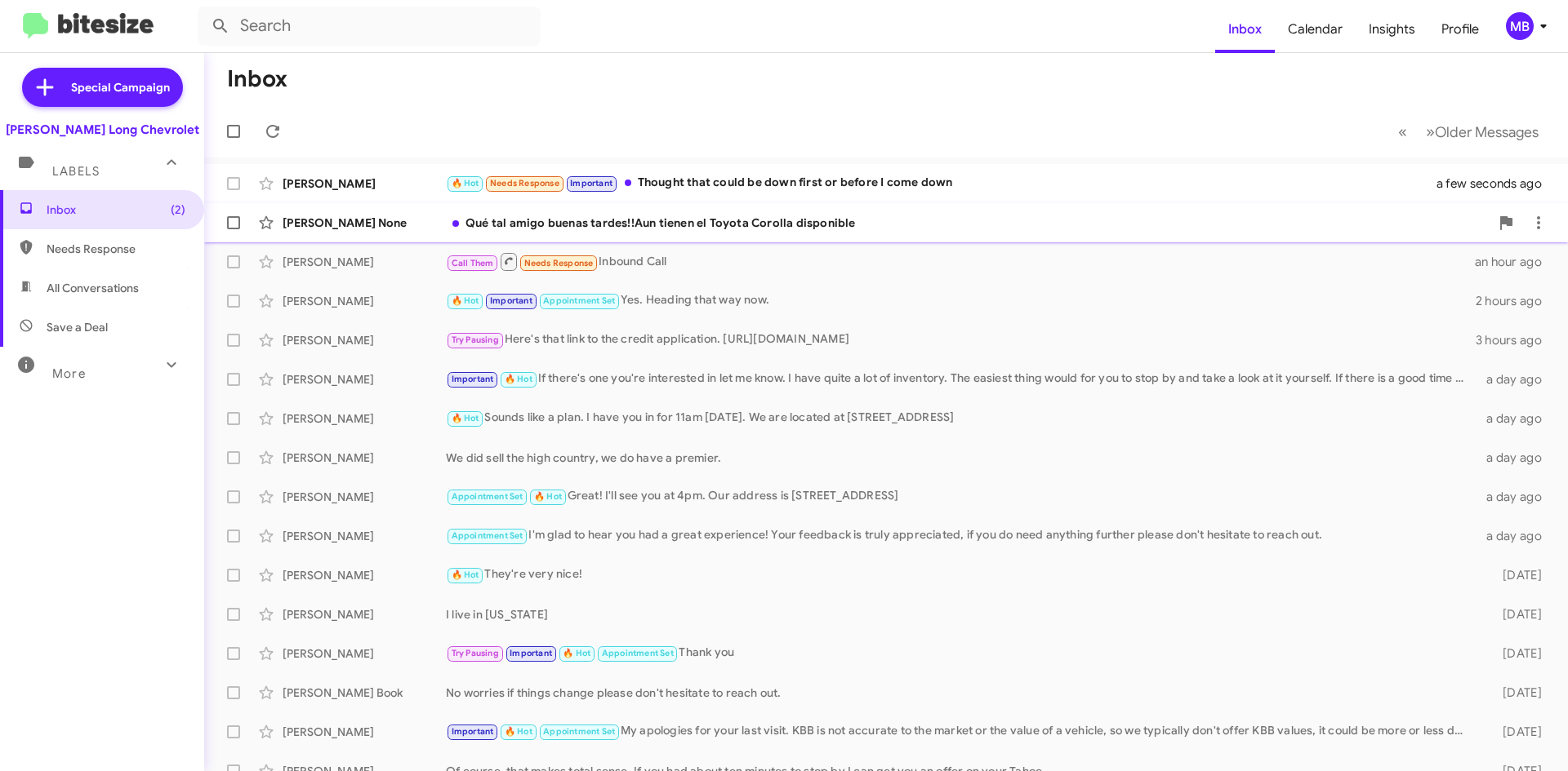
click at [859, 219] on div "Qué tal amigo buenas tardes!!Aun tienen el Toyota Corolla disponible" at bounding box center [967, 222] width 1043 height 17
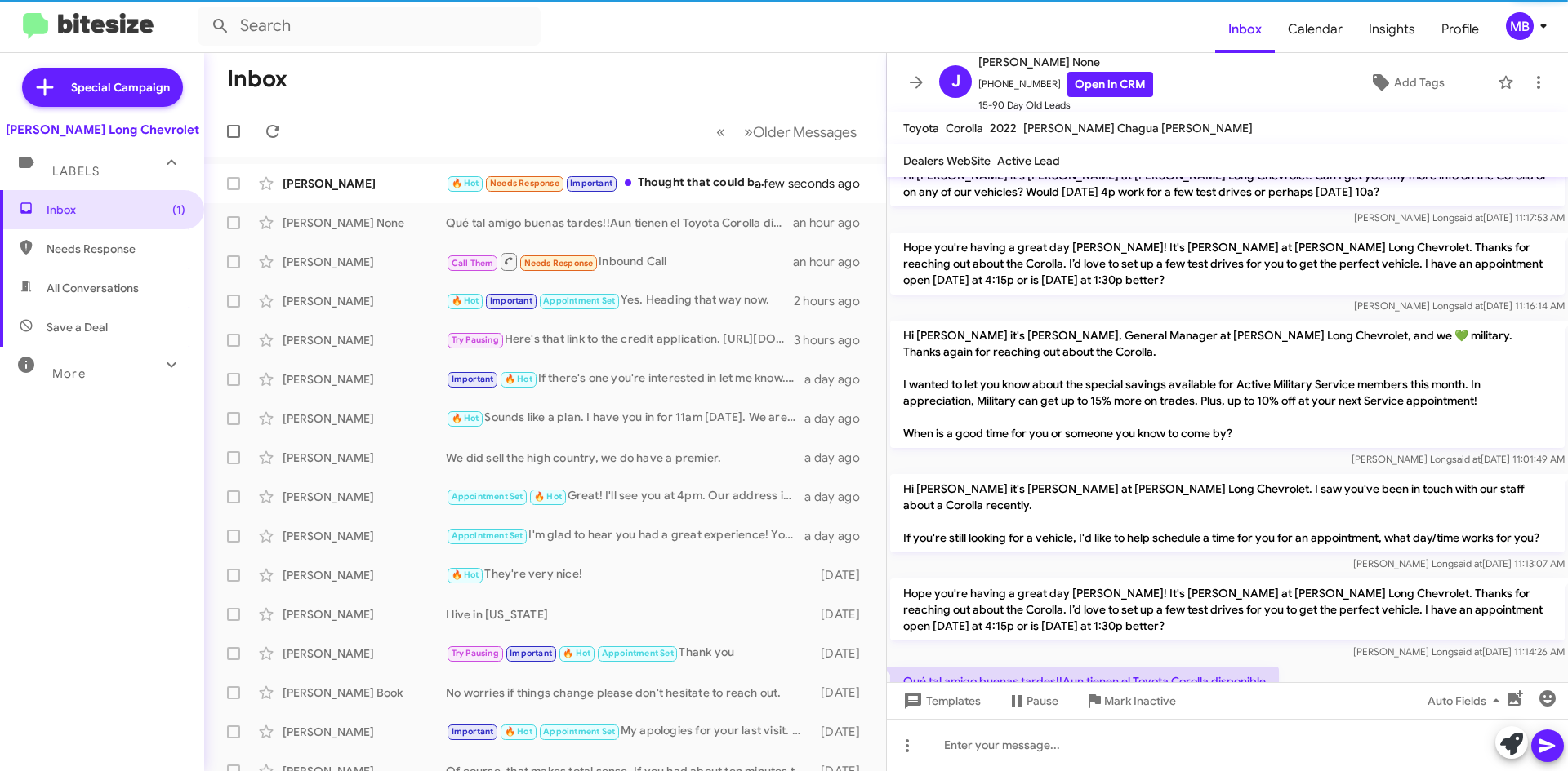
scroll to position [157, 0]
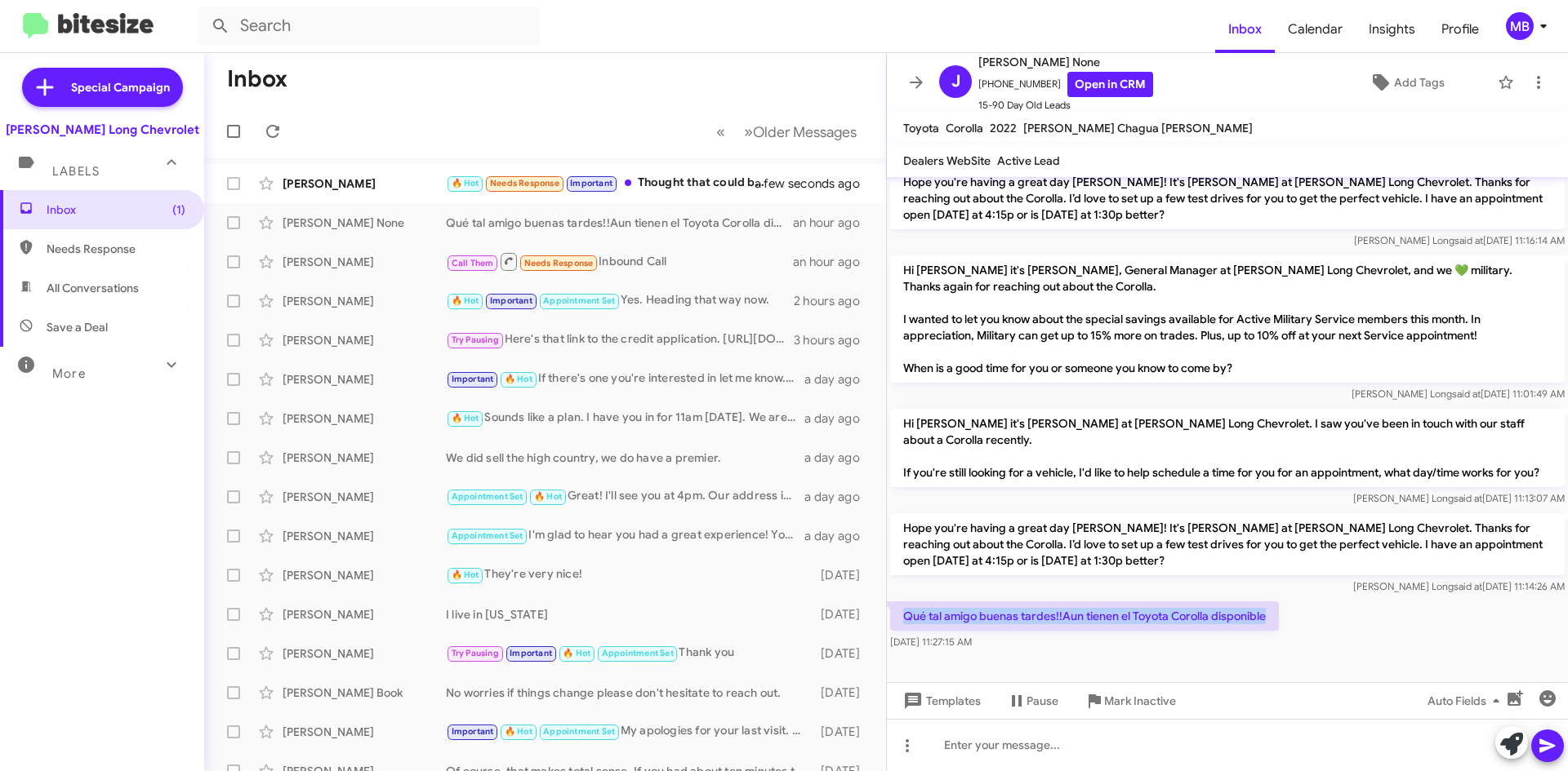
drag, startPoint x: 1267, startPoint y: 616, endPoint x: 898, endPoint y: 619, distance: 369.0
click at [898, 622] on p "Qué tal amigo buenas tardes!!Aun tienen el Toyota Corolla disponible" at bounding box center [1084, 616] width 389 height 29
copy p "Qué tal amigo buenas tardes!!Aun tienen el Toyota Corolla disponible"
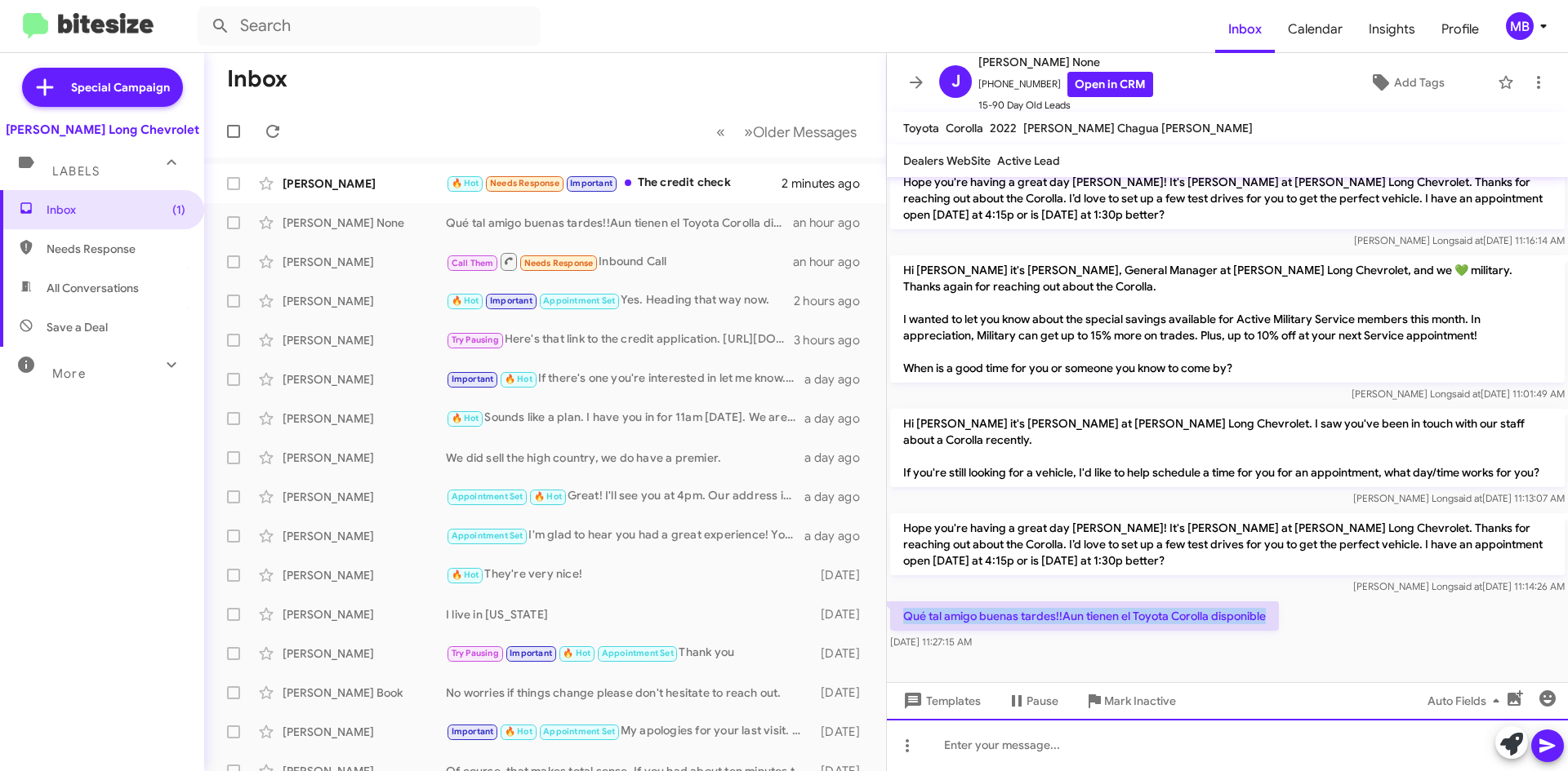
click at [1037, 756] on div at bounding box center [1227, 745] width 681 height 52
paste div
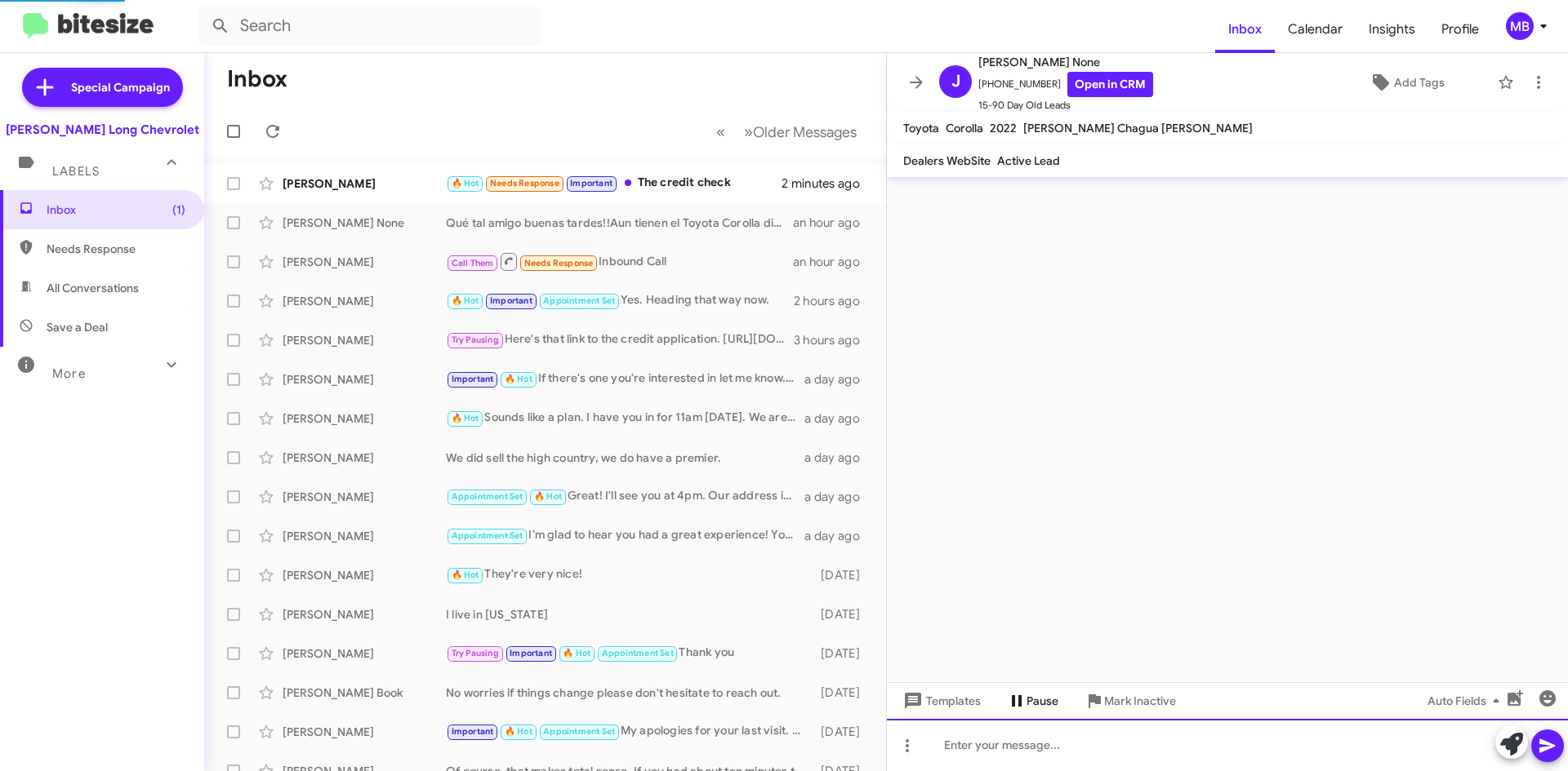
scroll to position [0, 0]
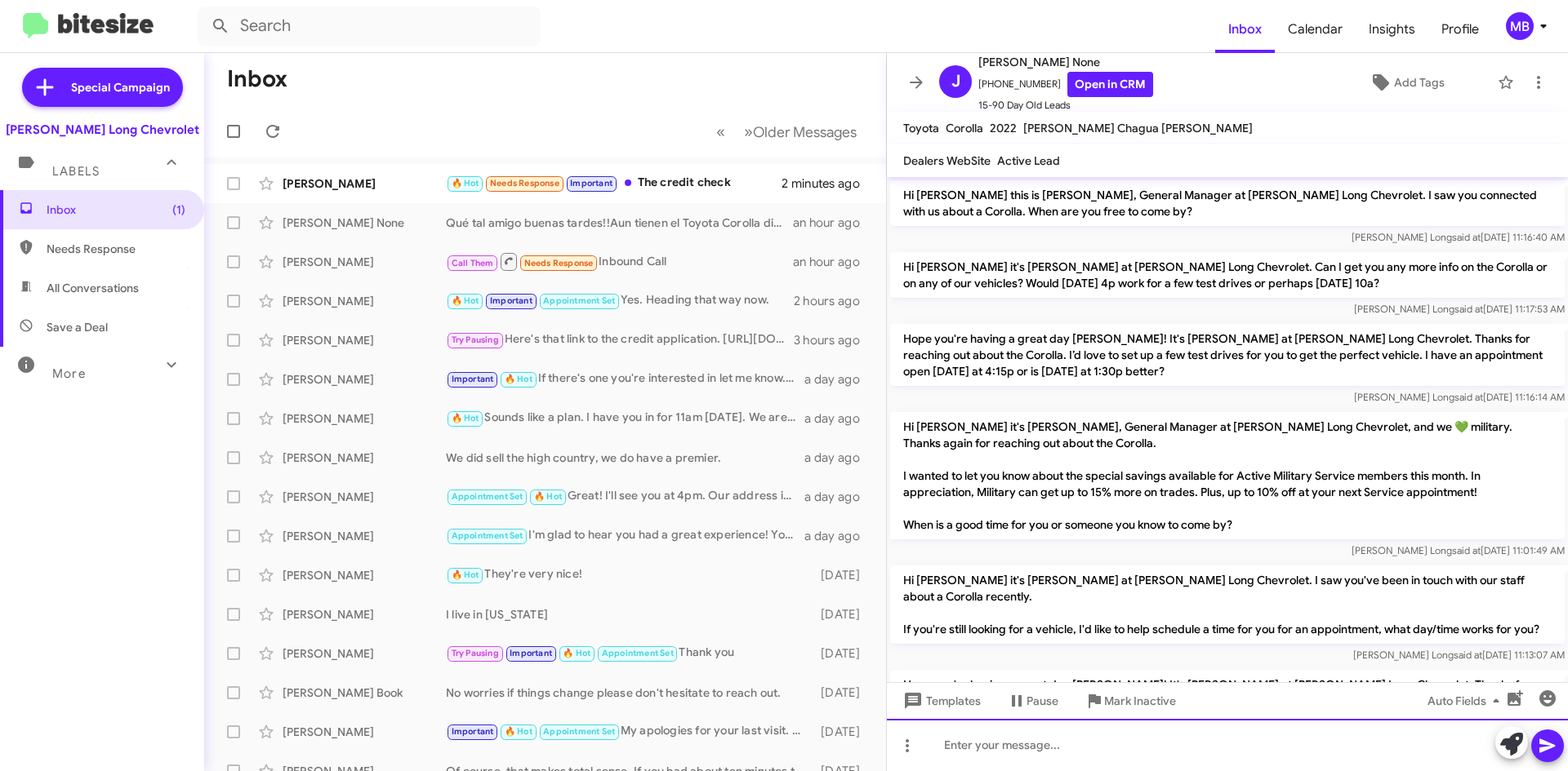
click at [1144, 749] on div at bounding box center [1227, 745] width 681 height 52
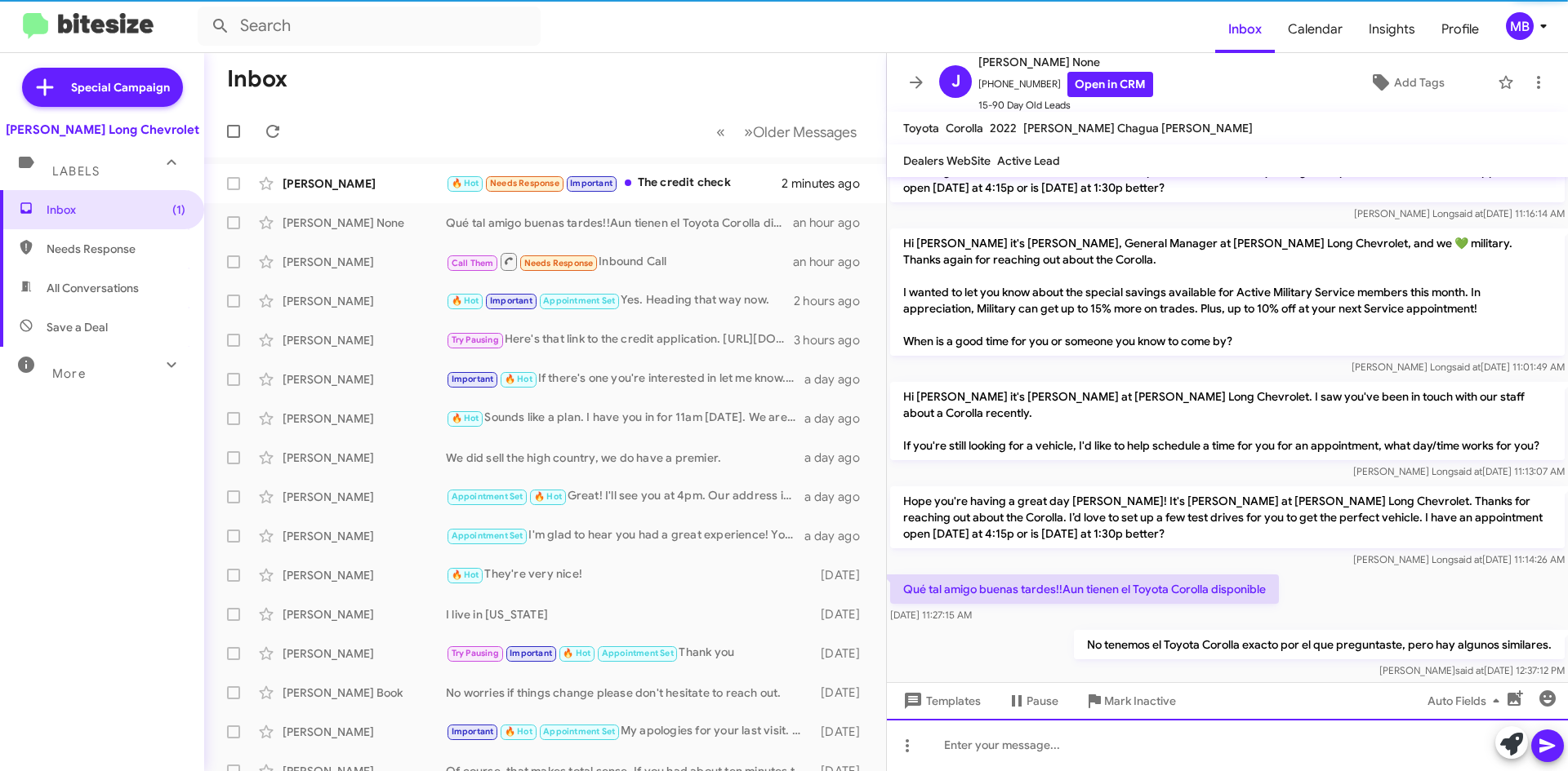
scroll to position [276, 0]
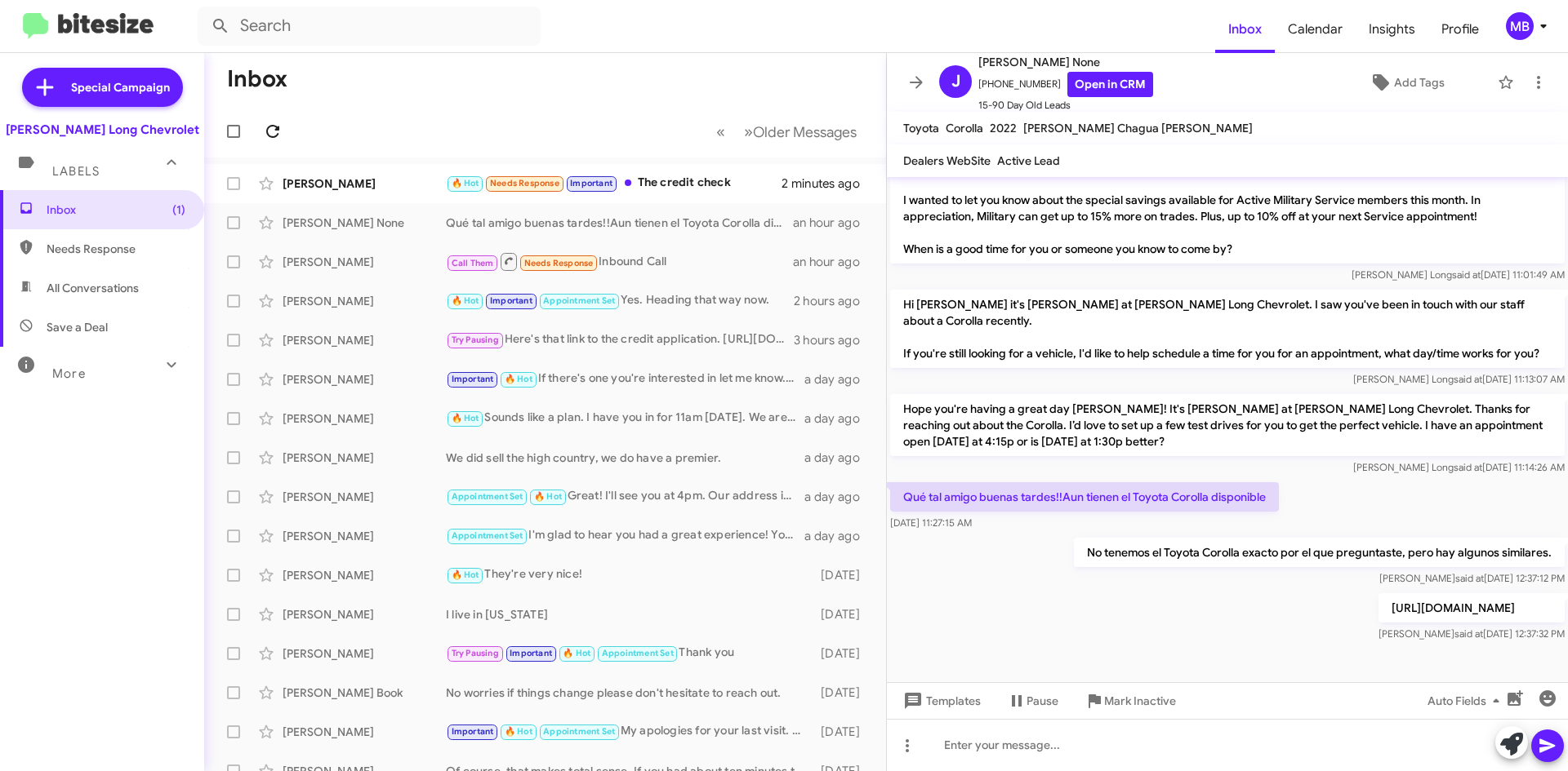
click at [259, 130] on span at bounding box center [272, 131] width 32 height 20
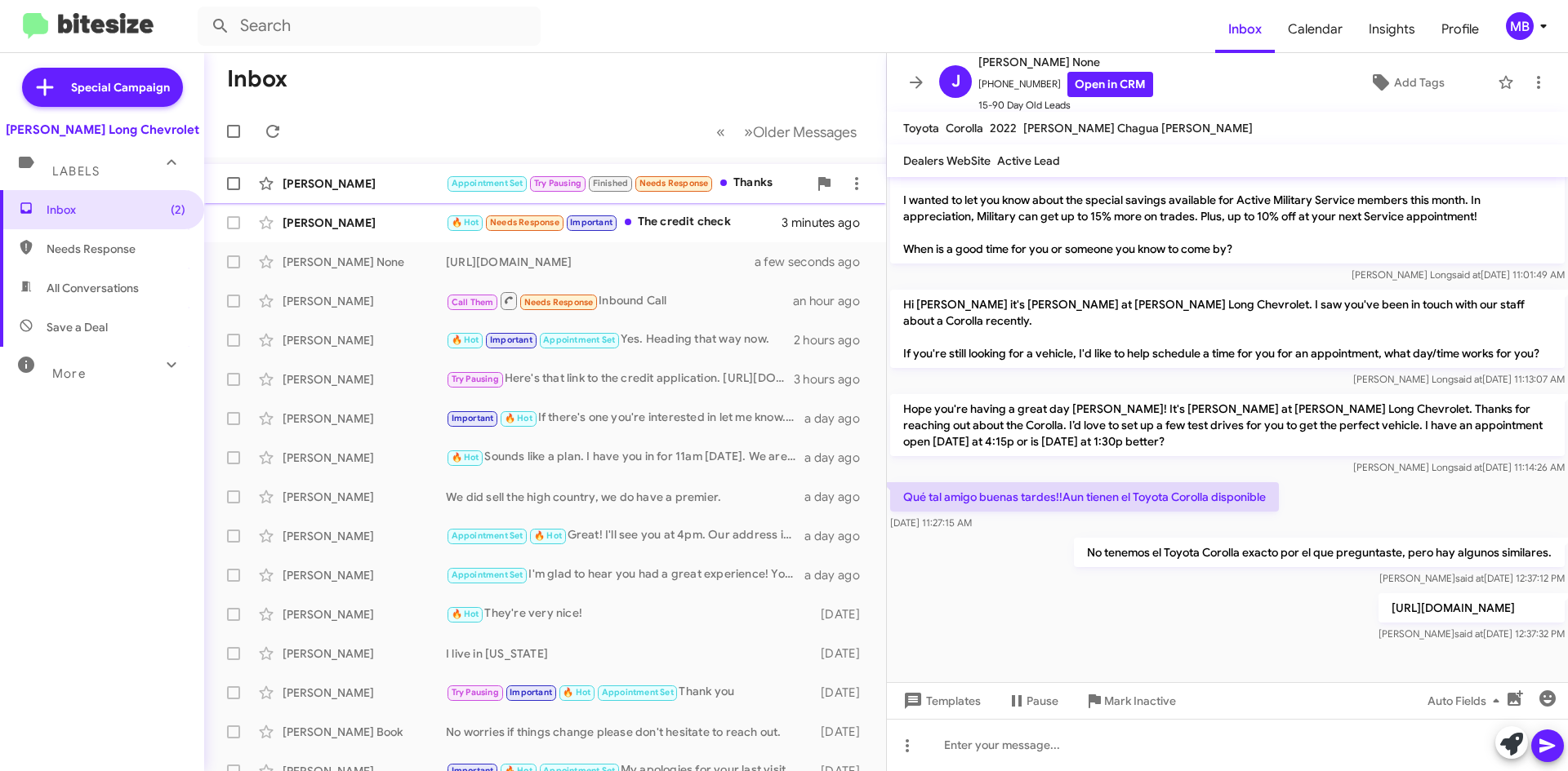
click at [756, 184] on div "Appointment Set Try Pausing Finished Needs Response Thanks" at bounding box center [626, 183] width 362 height 19
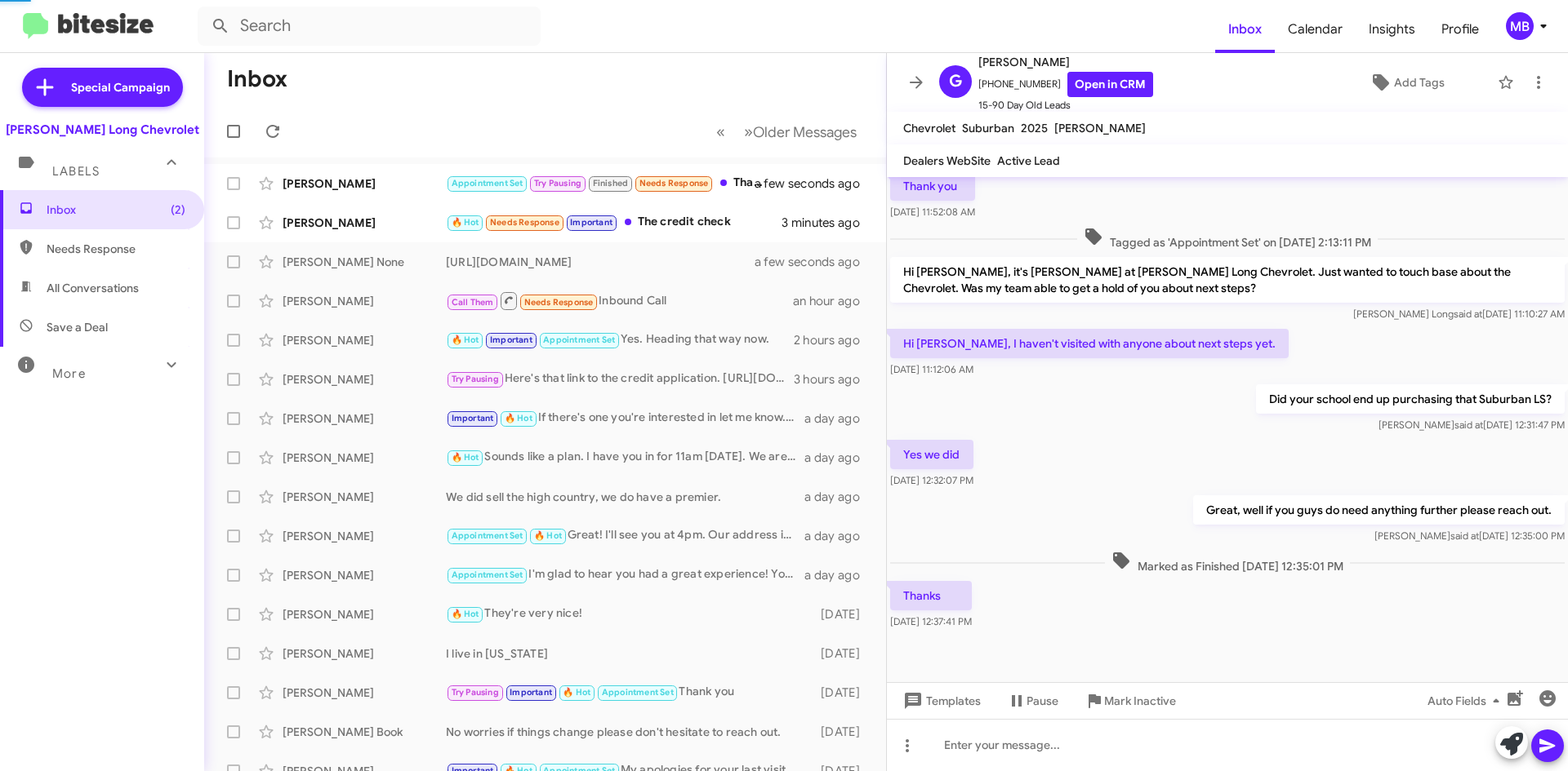
scroll to position [192, 0]
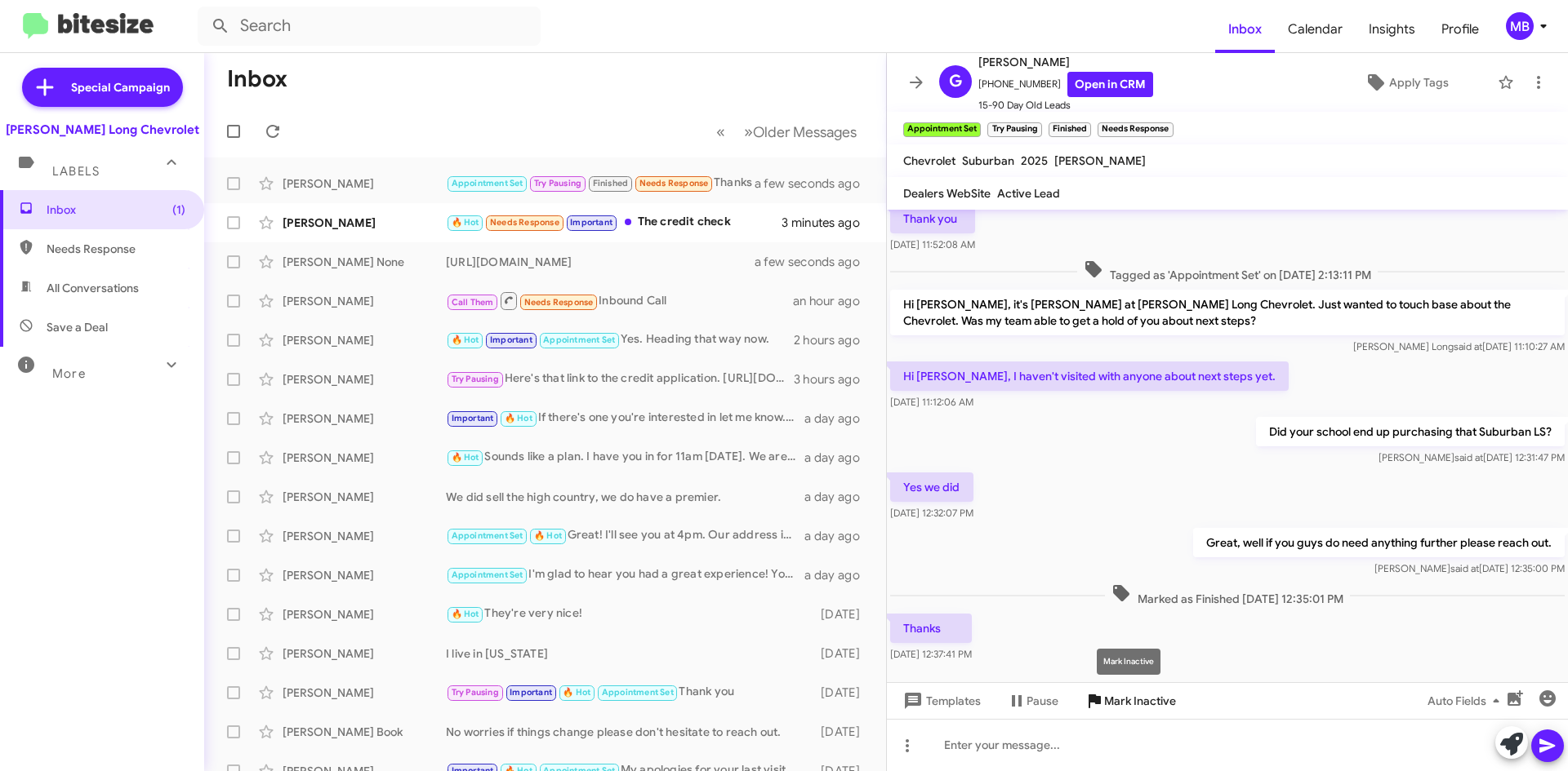
click at [1128, 702] on span "Mark Inactive" at bounding box center [1139, 702] width 71 height 29
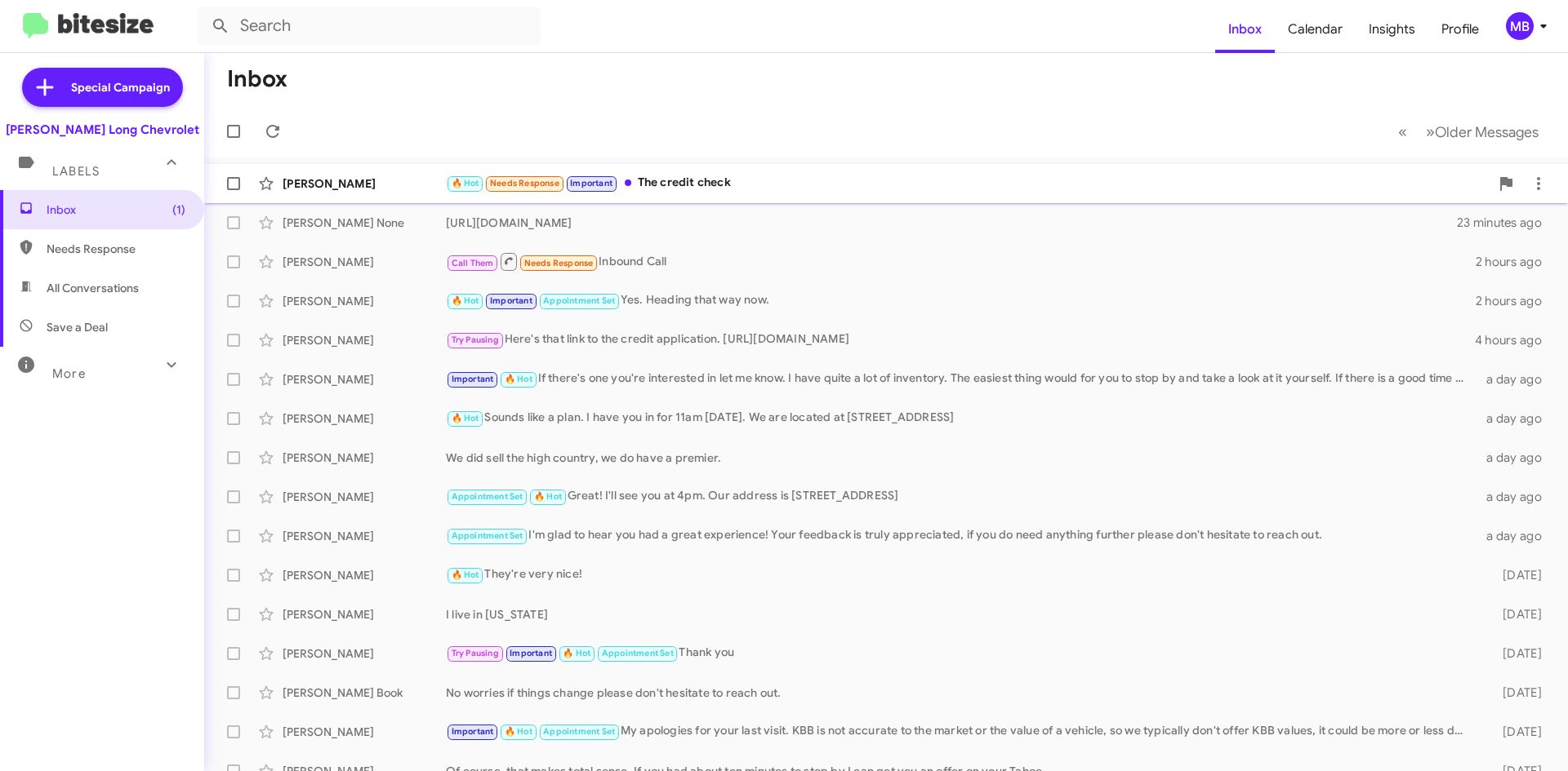
click at [740, 186] on div "🔥 Hot Needs Response Important The credit check" at bounding box center [967, 183] width 1043 height 19
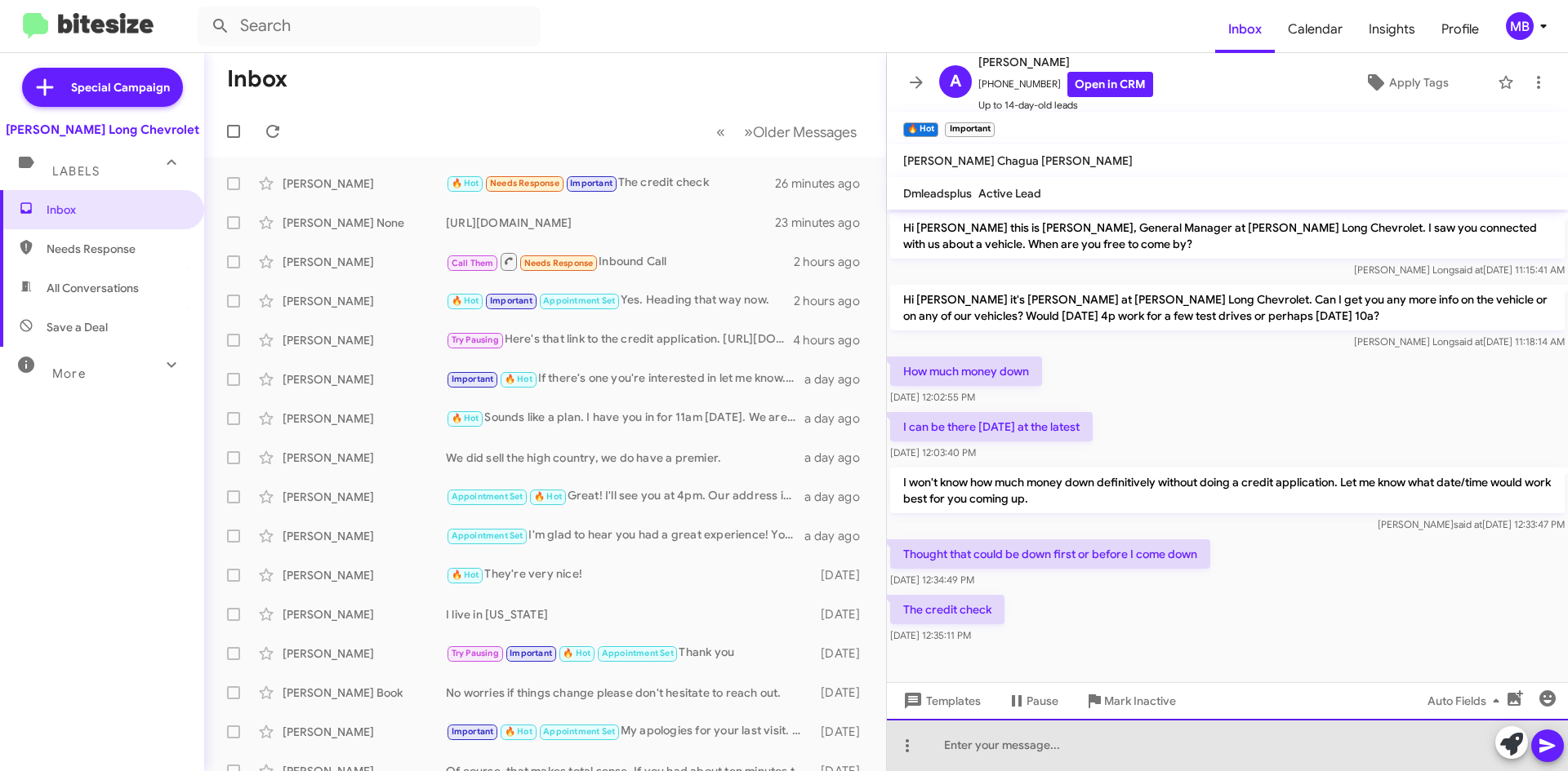
click at [1081, 732] on div at bounding box center [1227, 745] width 681 height 52
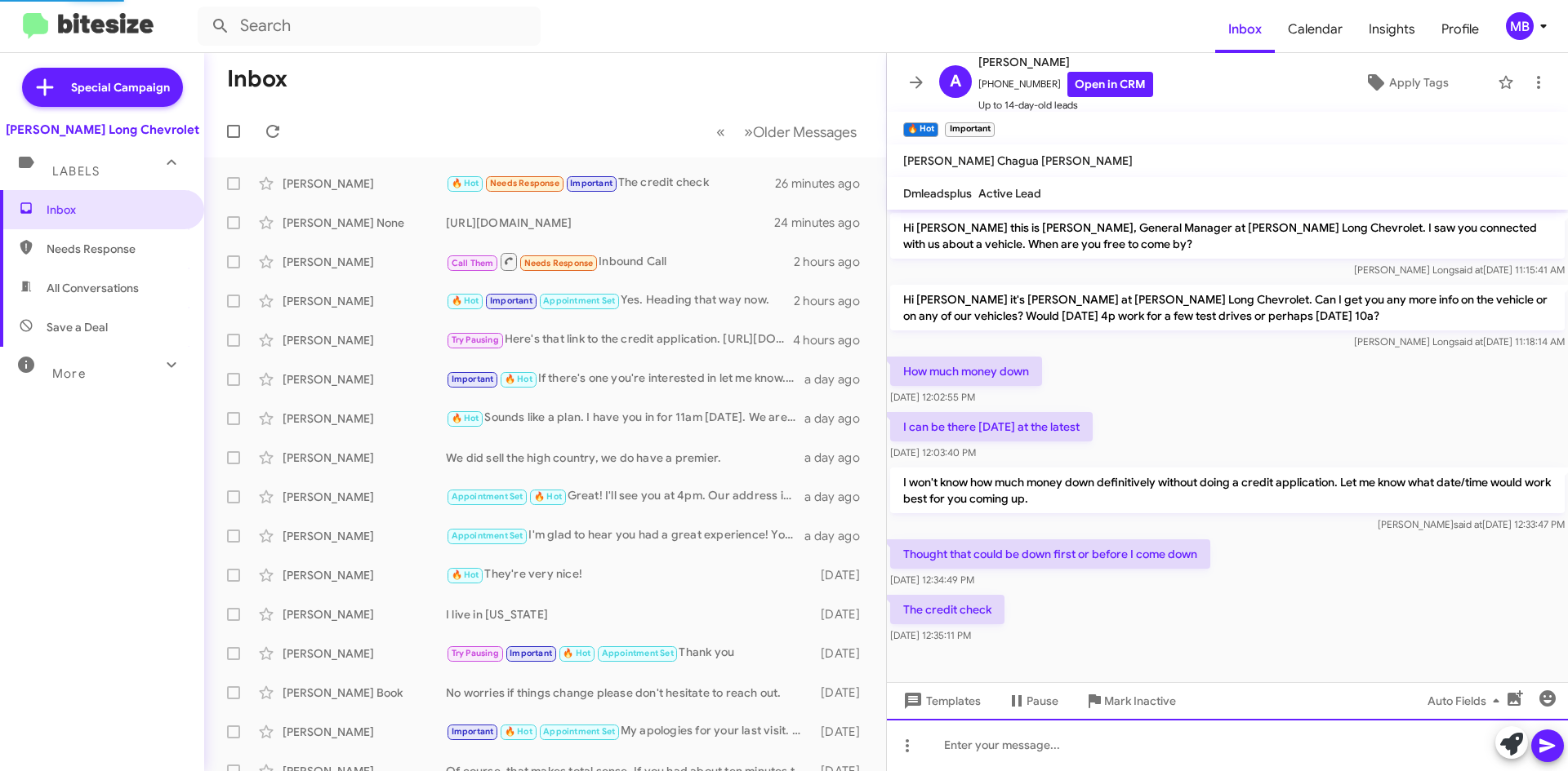
scroll to position [53, 0]
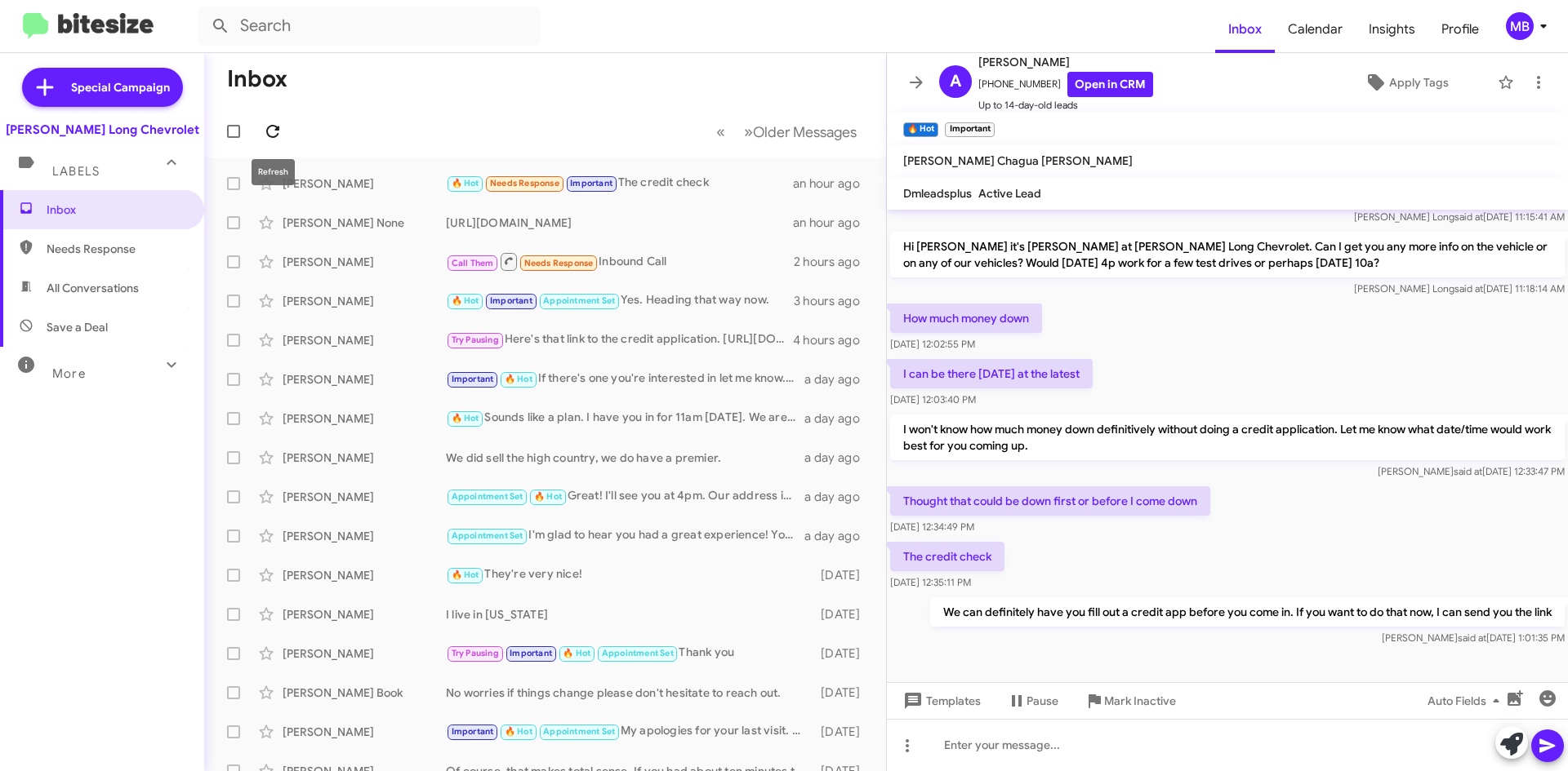
click at [281, 130] on icon at bounding box center [273, 131] width 20 height 20
